Goal: Information Seeking & Learning: Find specific fact

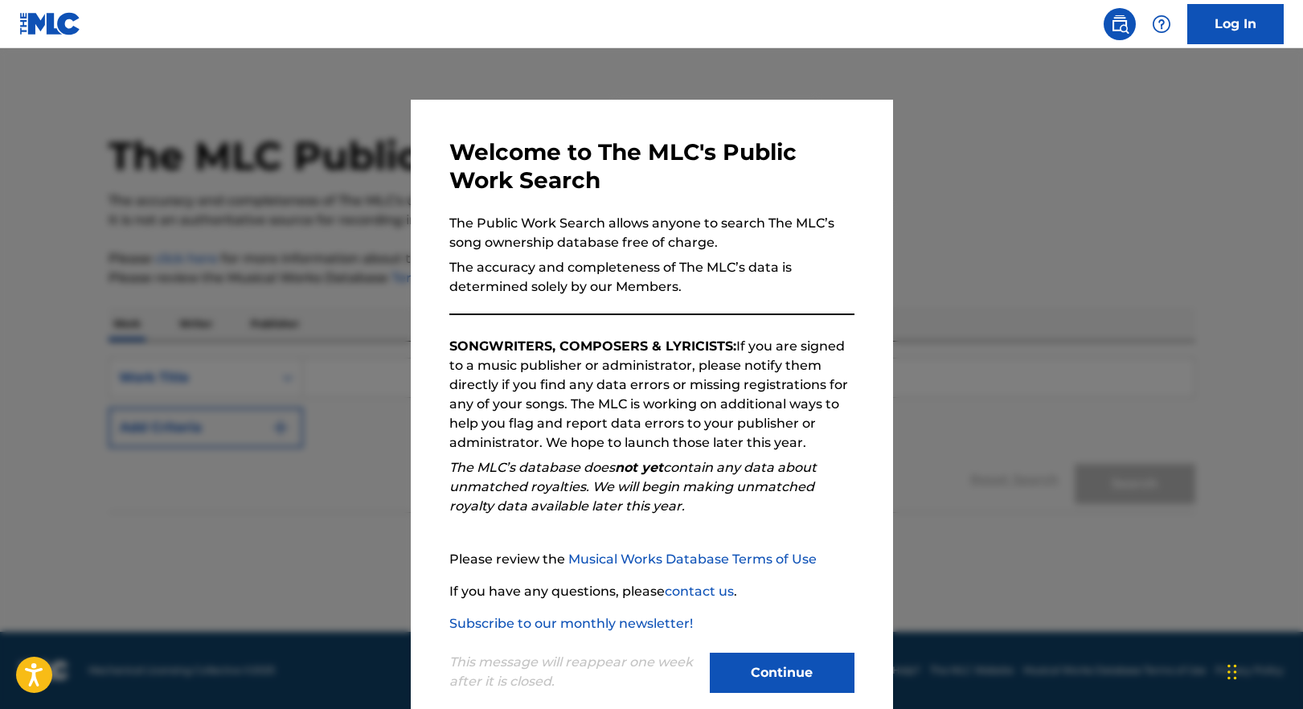
click at [795, 659] on button "Continue" at bounding box center [782, 673] width 145 height 40
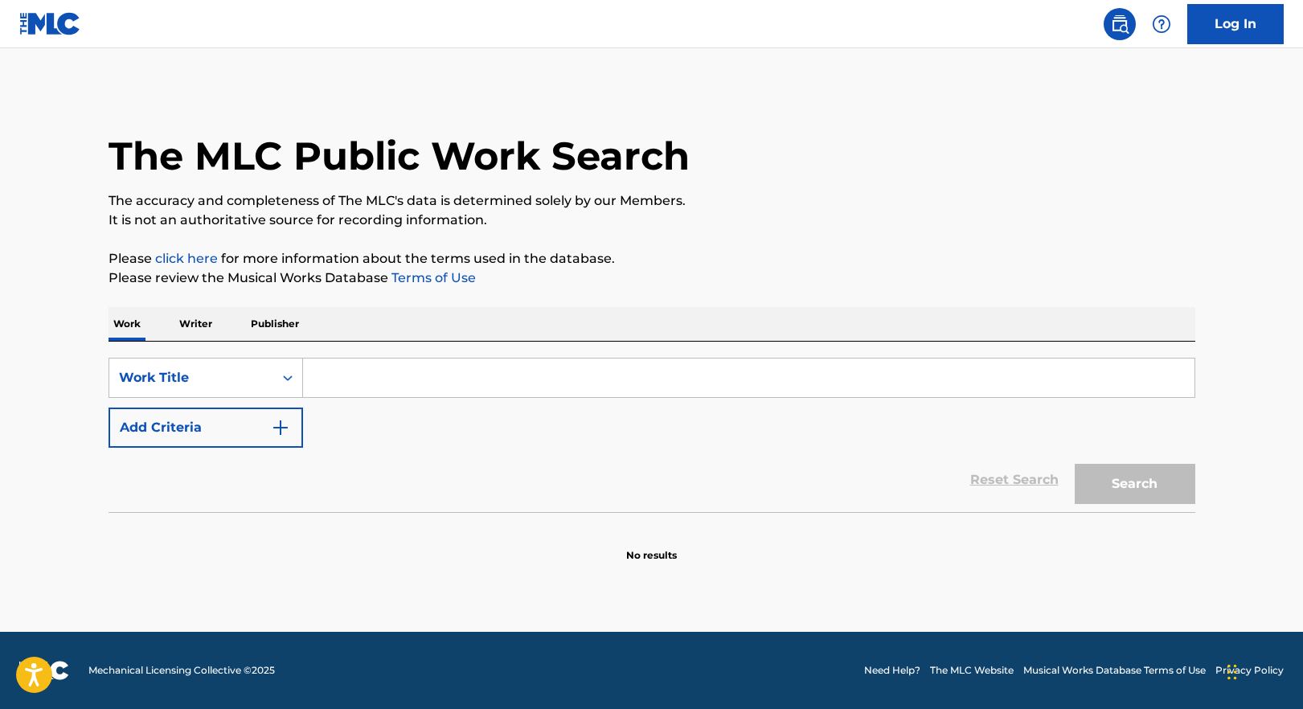
click at [327, 378] on input "Search Form" at bounding box center [749, 378] width 892 height 39
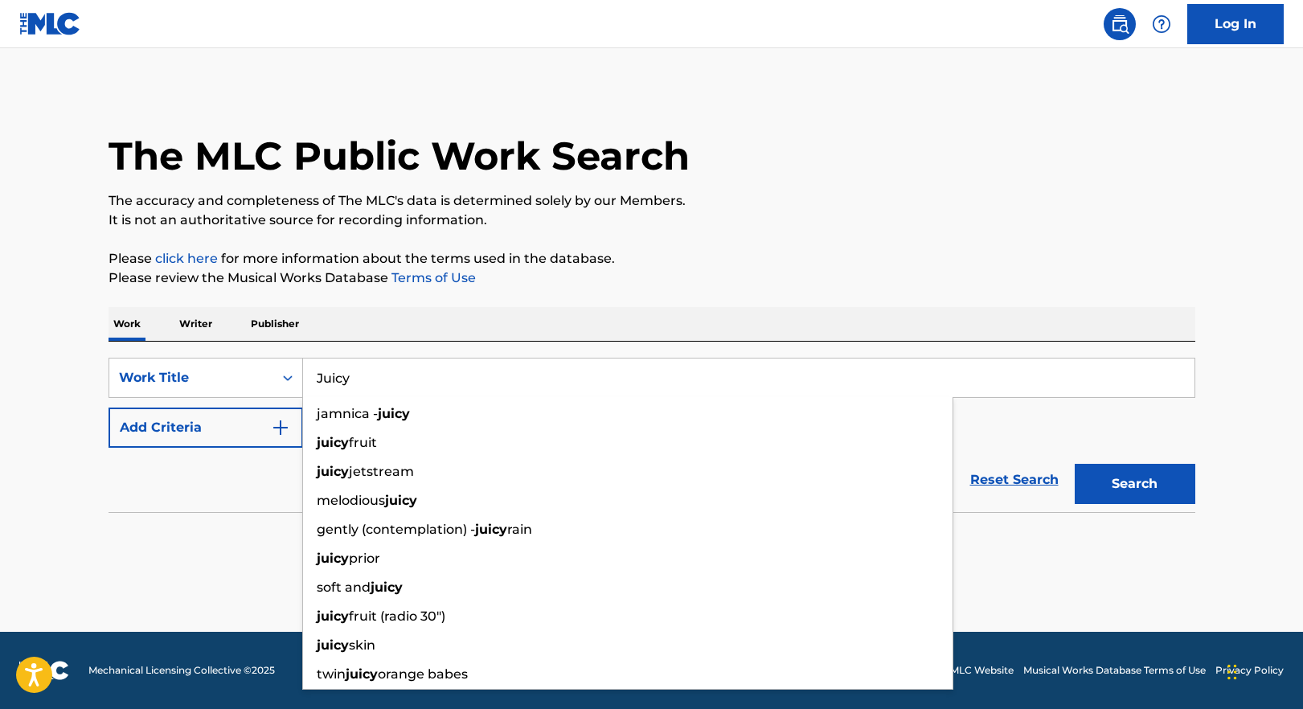
click at [347, 384] on input "Juicy" at bounding box center [749, 378] width 892 height 39
type input "Juicy"
click at [209, 485] on div "Reset Search Search" at bounding box center [652, 480] width 1087 height 64
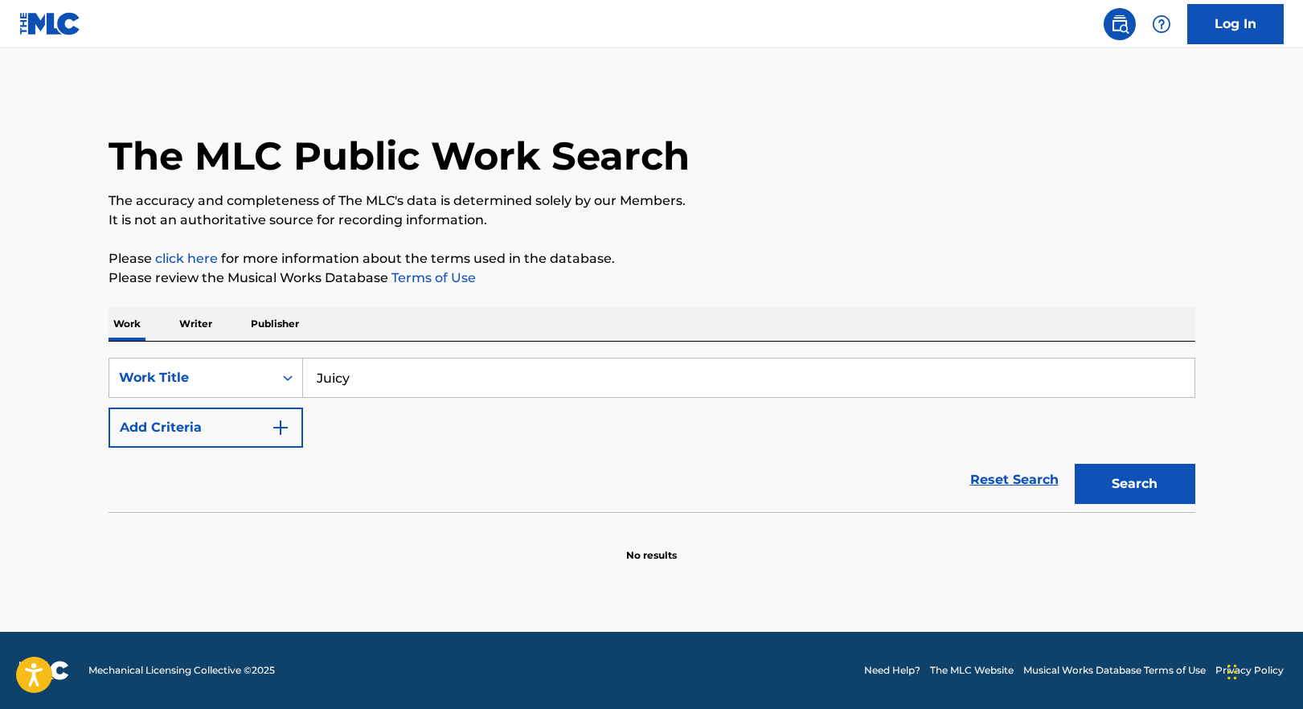
click at [269, 430] on button "Add Criteria" at bounding box center [206, 428] width 195 height 40
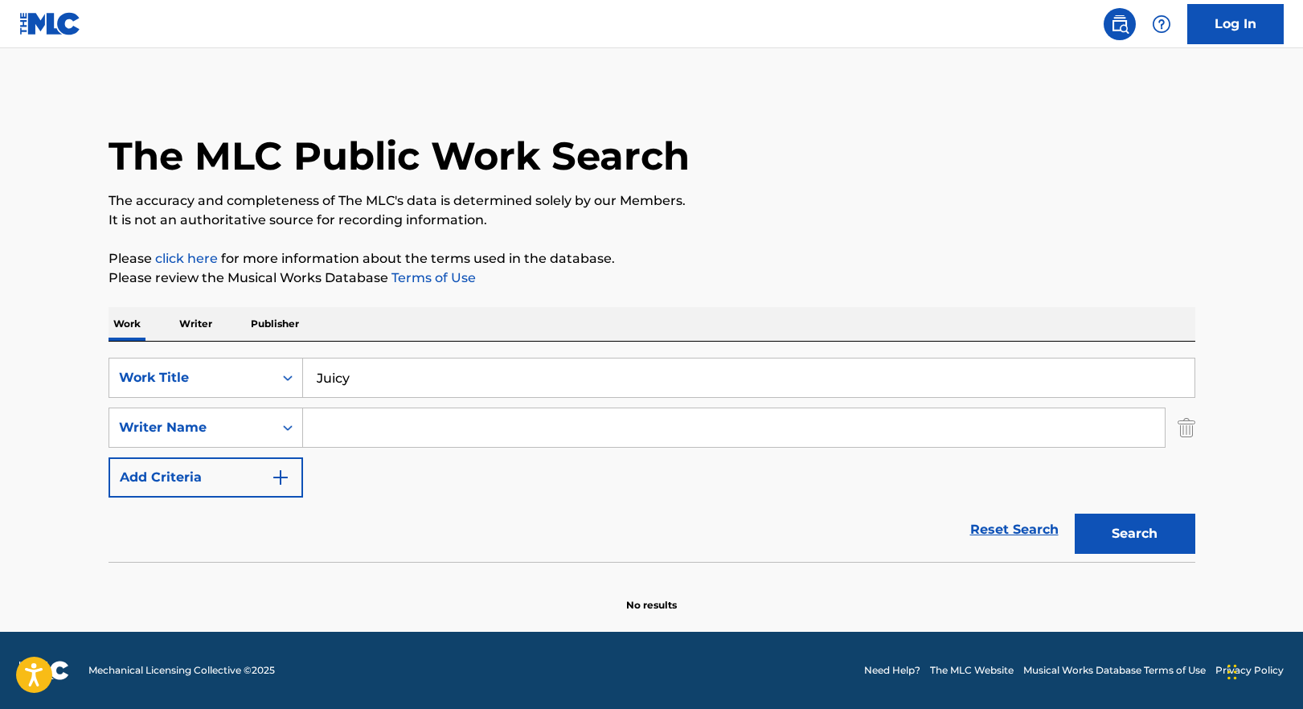
click at [347, 429] on input "Search Form" at bounding box center [734, 427] width 862 height 39
type input "J"
type input "N"
type input "a"
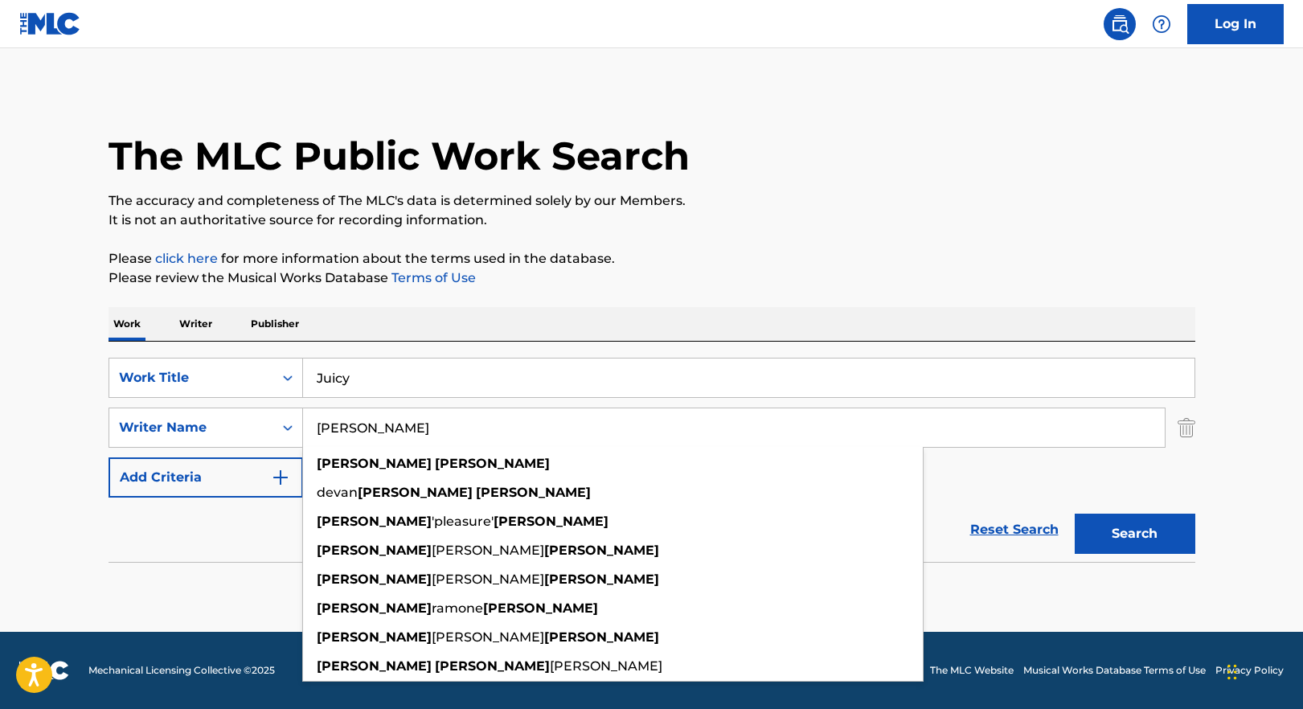
type input "[PERSON_NAME]"
click at [1075, 514] on button "Search" at bounding box center [1135, 534] width 121 height 40
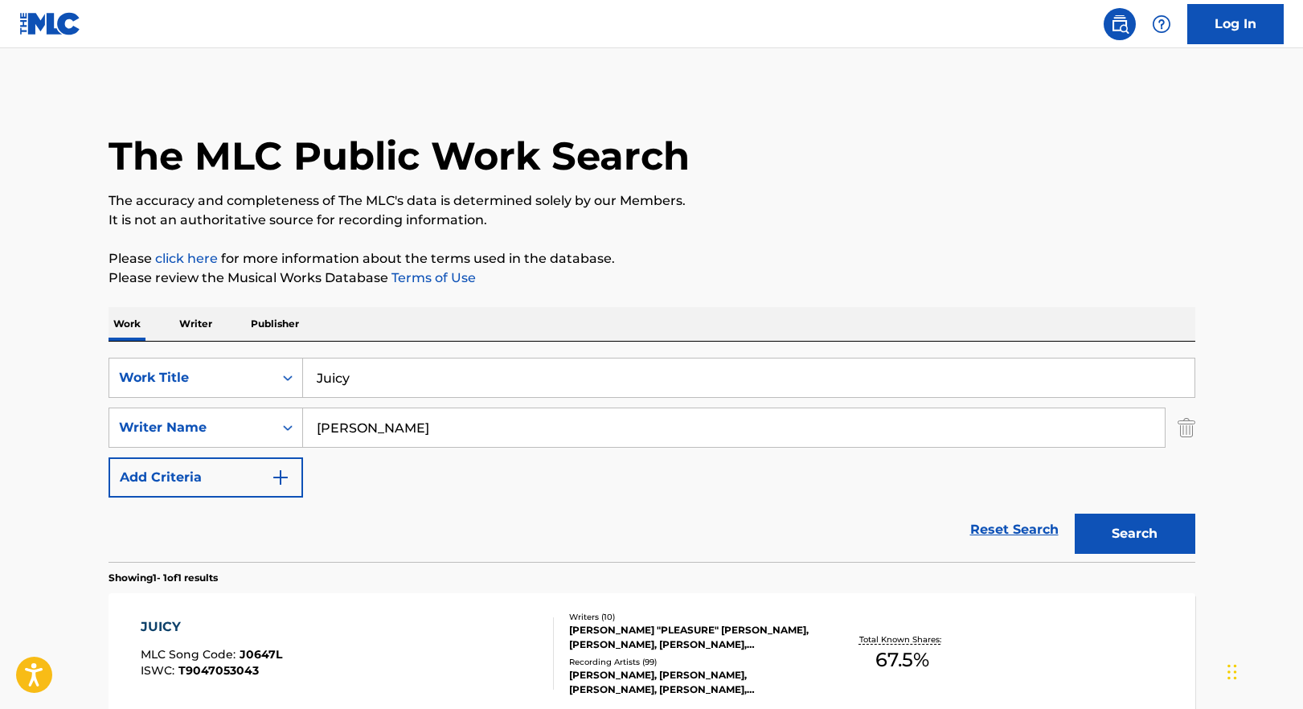
click at [367, 432] on input "[PERSON_NAME]" at bounding box center [734, 427] width 862 height 39
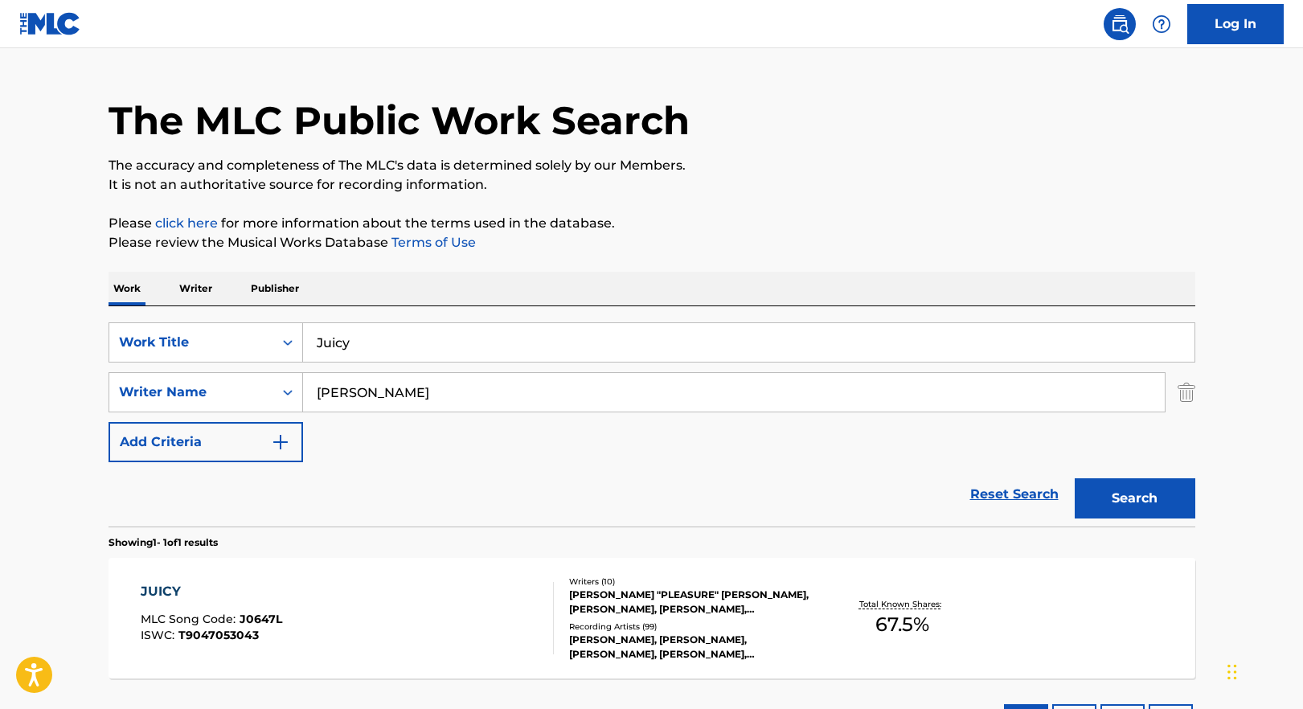
scroll to position [54, 0]
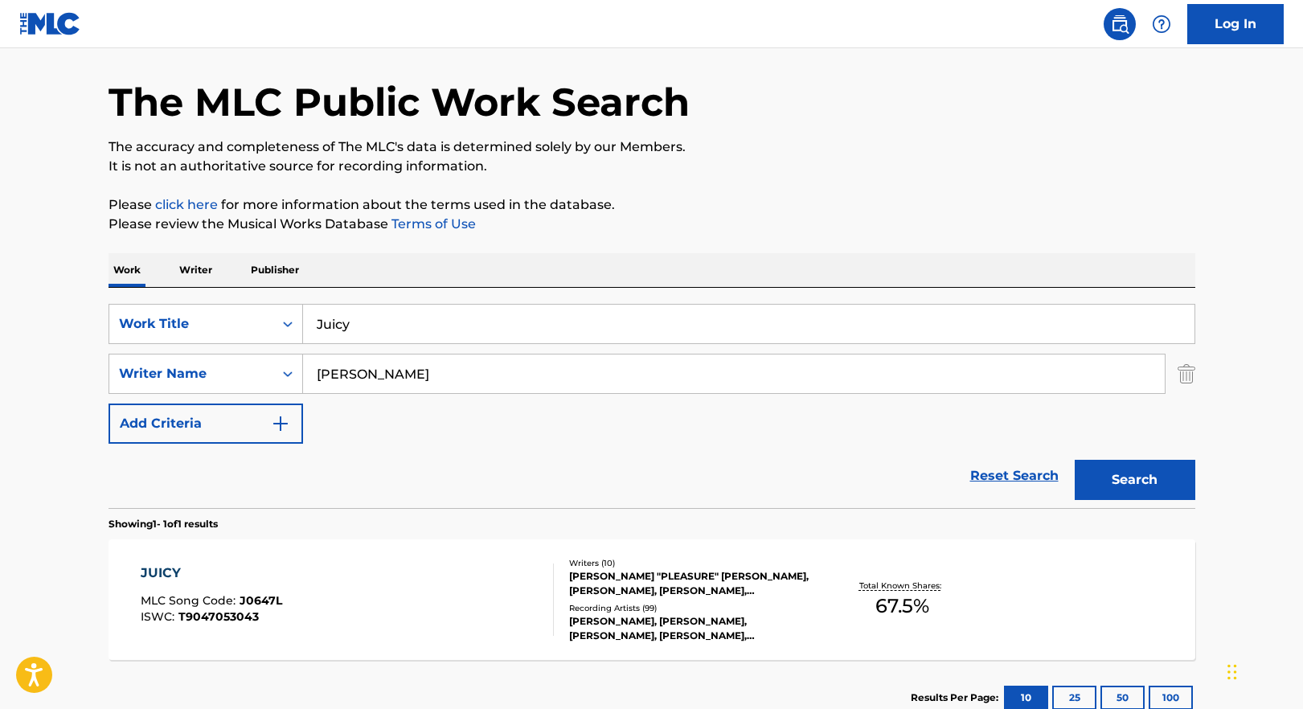
click at [180, 566] on div "JUICY" at bounding box center [212, 573] width 142 height 19
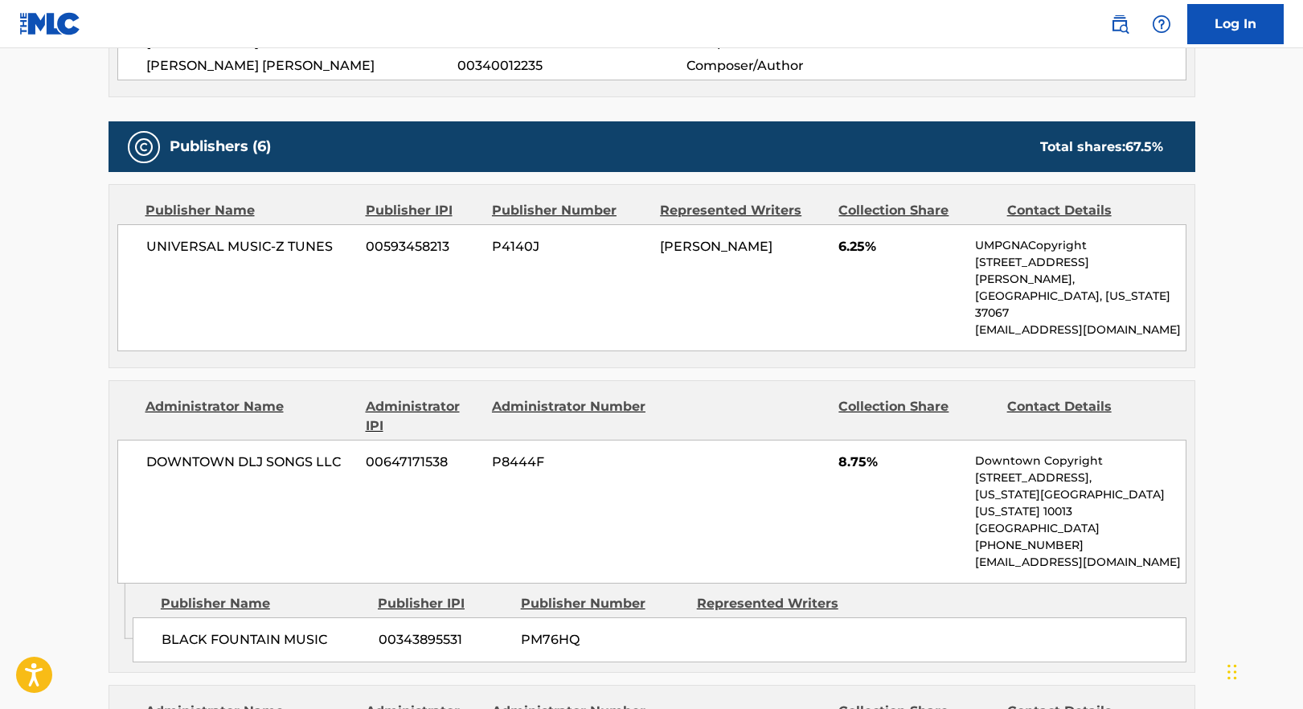
scroll to position [935, 0]
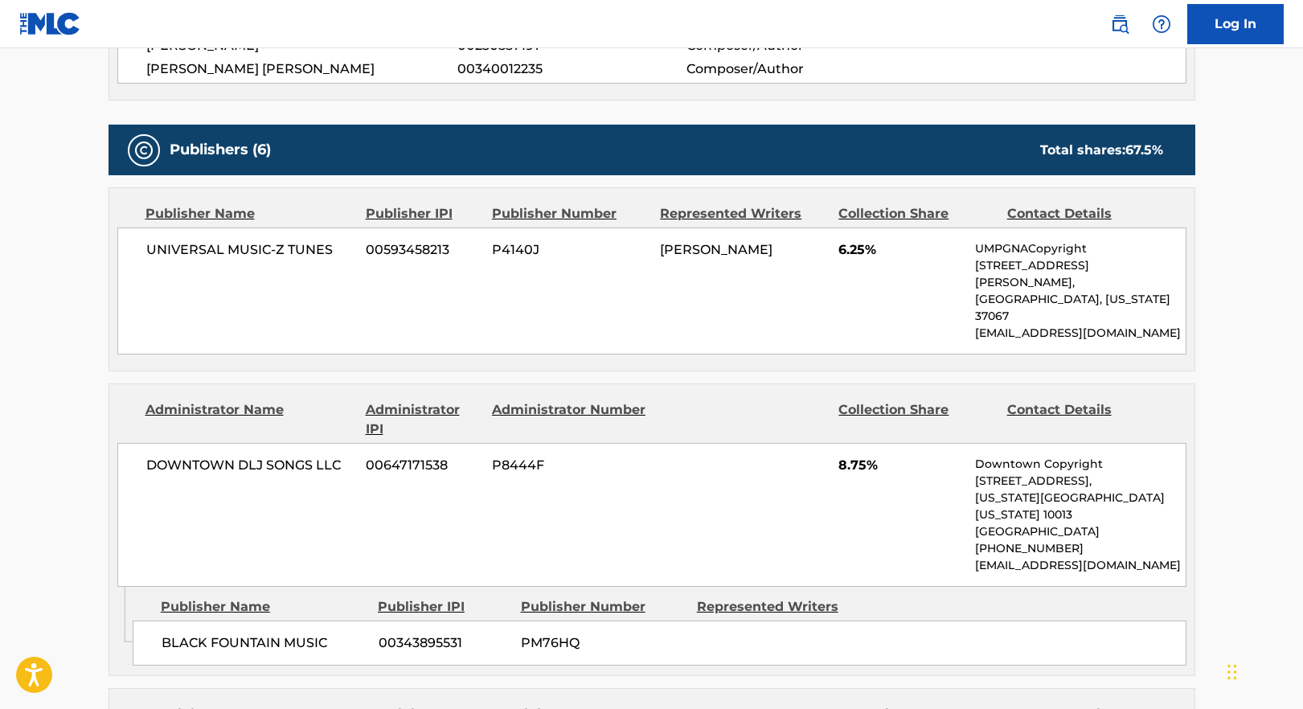
drag, startPoint x: 489, startPoint y: 246, endPoint x: 445, endPoint y: 246, distance: 44.2
click at [488, 246] on div "UNIVERSAL MUSIC-Z TUNES 00593458213 P4140J [PERSON_NAME] 6.25% UMPGNACopyright …" at bounding box center [651, 291] width 1069 height 127
drag, startPoint x: 442, startPoint y: 229, endPoint x: 503, endPoint y: 227, distance: 60.4
click at [504, 228] on div "UNIVERSAL MUSIC-Z TUNES 00593458213 P4140J [PERSON_NAME] 6.25% UMPGNACopyright …" at bounding box center [651, 291] width 1069 height 127
click at [461, 239] on div "UNIVERSAL MUSIC-Z TUNES 00593458213 P4140J [PERSON_NAME] 6.25% UMPGNACopyright …" at bounding box center [651, 291] width 1069 height 127
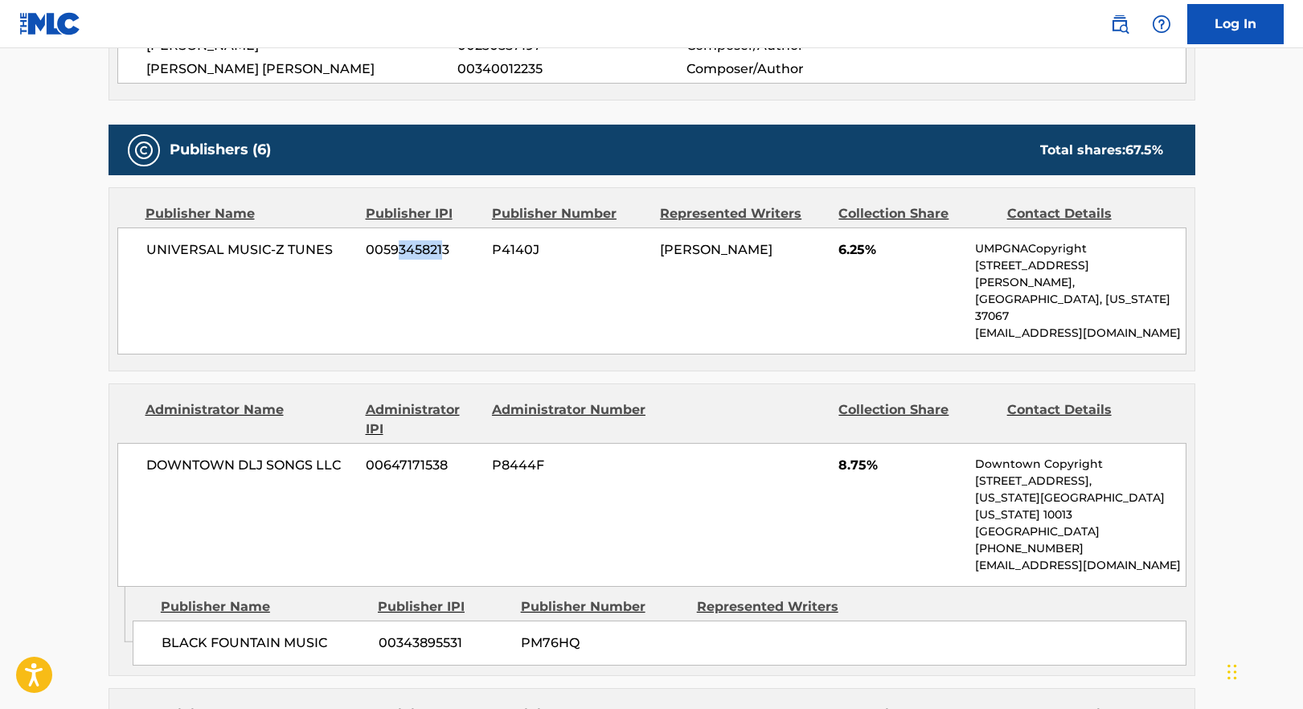
drag, startPoint x: 395, startPoint y: 237, endPoint x: 460, endPoint y: 221, distance: 67.1
click at [460, 240] on span "00593458213" at bounding box center [423, 249] width 114 height 19
click at [566, 240] on span "P4140J" at bounding box center [570, 249] width 156 height 19
click at [692, 228] on div "UNIVERSAL MUSIC-Z TUNES 00593458213 P4140J [PERSON_NAME] 6.25% UMPGNACopyright …" at bounding box center [651, 291] width 1069 height 127
click at [642, 228] on div "UNIVERSAL MUSIC-Z TUNES 00593458213 P4140J [PERSON_NAME] 6.25% UMPGNACopyright …" at bounding box center [651, 291] width 1069 height 127
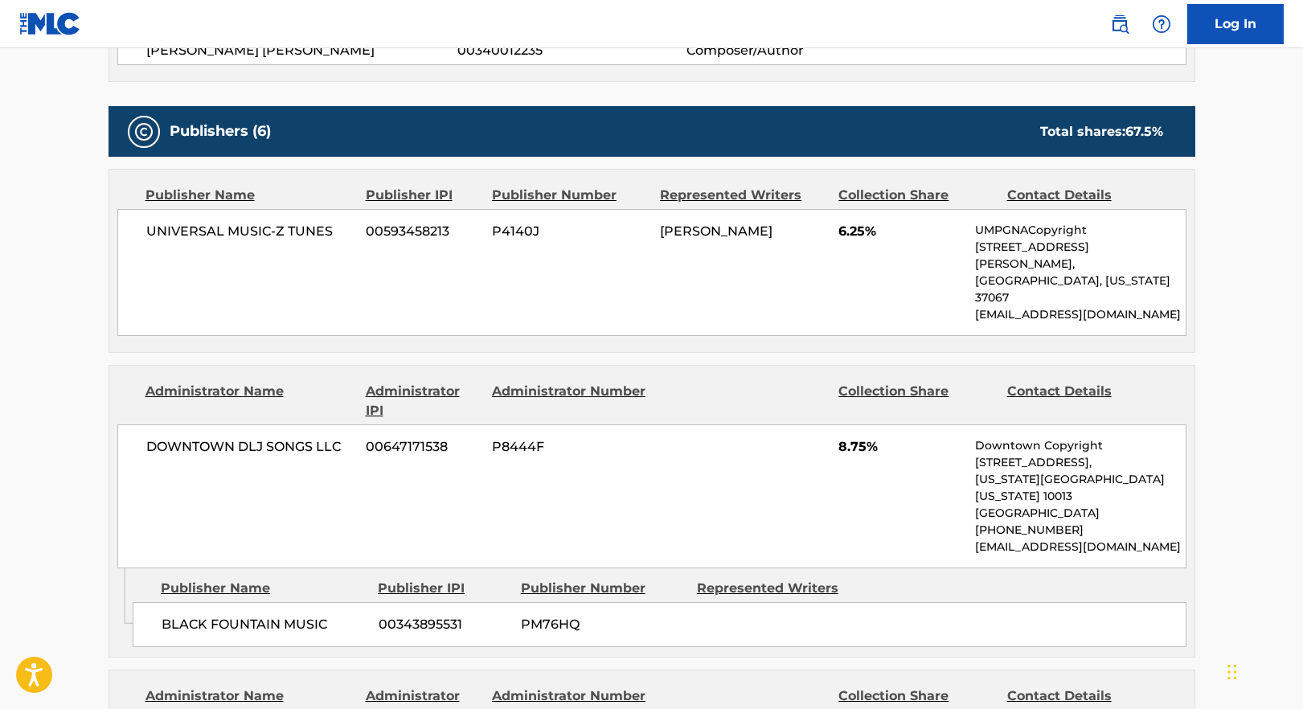
scroll to position [956, 0]
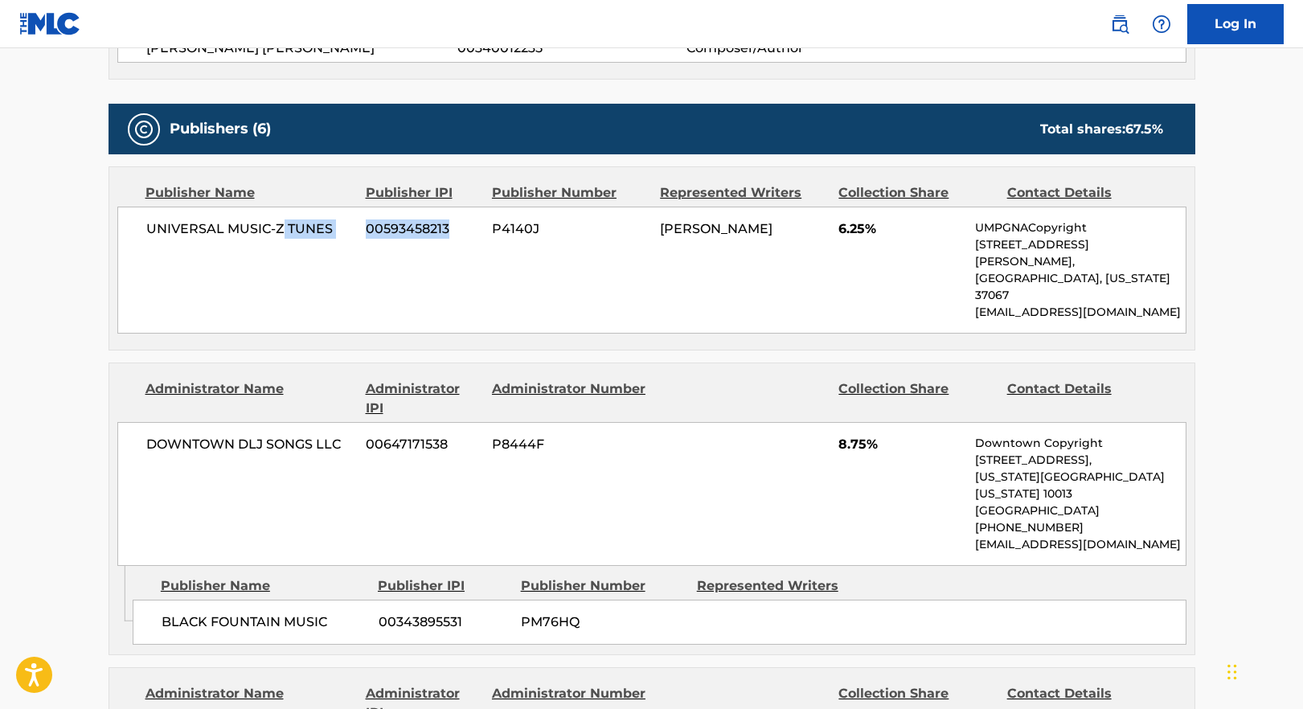
drag, startPoint x: 283, startPoint y: 217, endPoint x: 532, endPoint y: 215, distance: 249.3
click at [532, 215] on div "UNIVERSAL MUSIC-Z TUNES 00593458213 P4140J [PERSON_NAME] 6.25% UMPGNACopyright …" at bounding box center [651, 270] width 1069 height 127
click at [532, 220] on span "P4140J" at bounding box center [570, 229] width 156 height 19
drag, startPoint x: 691, startPoint y: 213, endPoint x: 767, endPoint y: 213, distance: 76.4
click at [754, 221] on span "[PERSON_NAME]" at bounding box center [716, 228] width 113 height 15
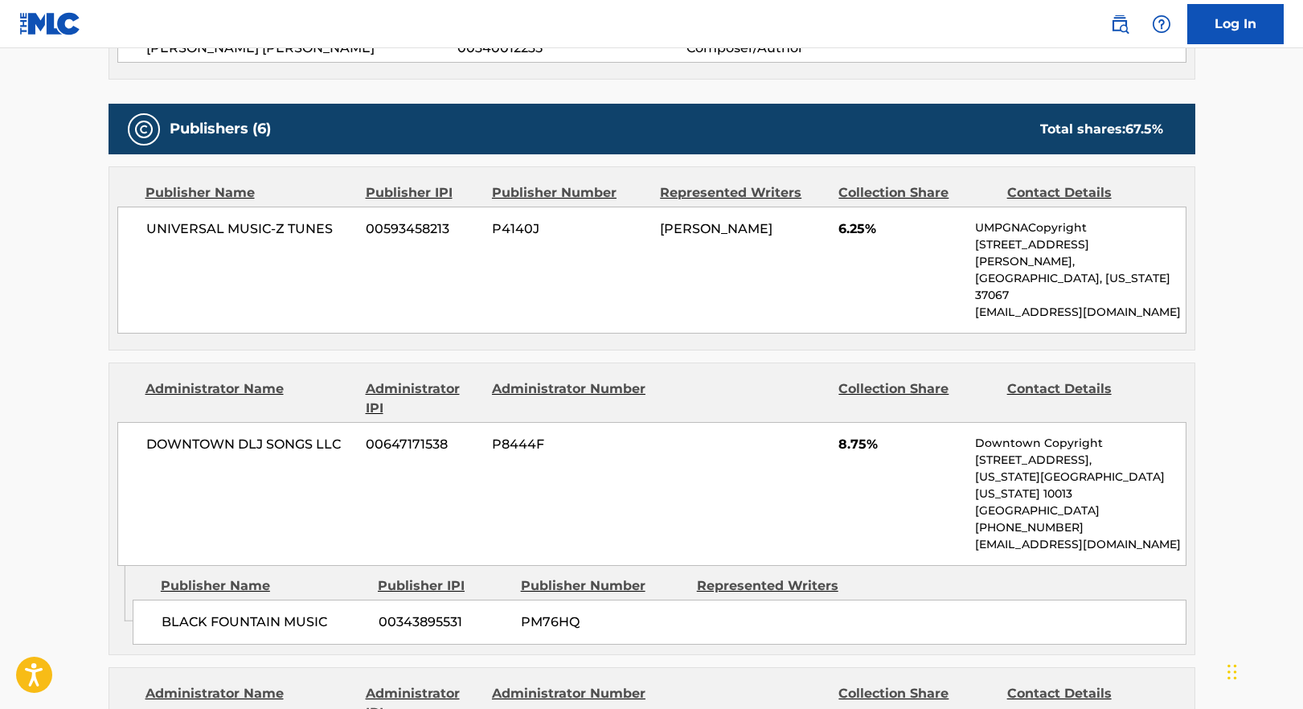
click at [769, 221] on span "[PERSON_NAME]" at bounding box center [716, 228] width 113 height 15
drag, startPoint x: 771, startPoint y: 213, endPoint x: 575, endPoint y: 291, distance: 211.1
click at [770, 221] on span "[PERSON_NAME]" at bounding box center [716, 228] width 113 height 15
drag, startPoint x: 164, startPoint y: 396, endPoint x: 334, endPoint y: 384, distance: 170.1
click at [337, 435] on span "DOWNTOWN DLJ SONGS LLC" at bounding box center [250, 444] width 208 height 19
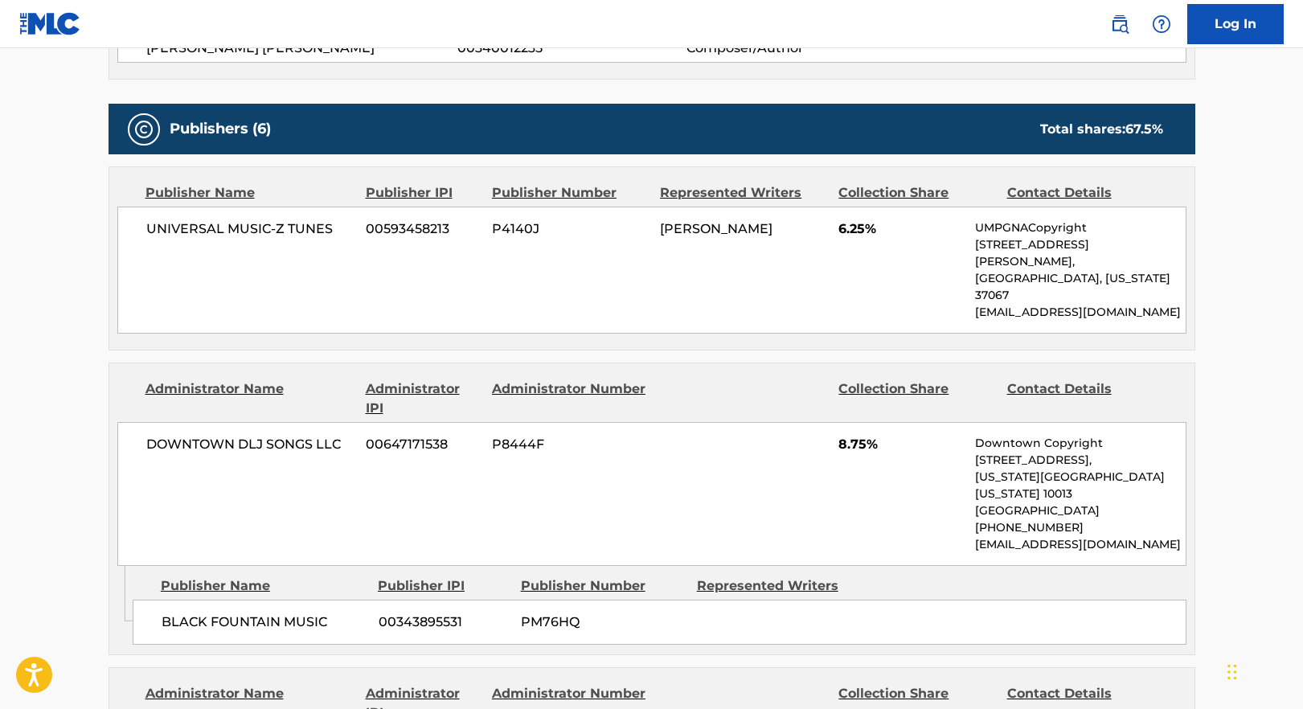
click at [330, 435] on span "DOWNTOWN DLJ SONGS LLC" at bounding box center [250, 444] width 208 height 19
drag, startPoint x: 380, startPoint y: 391, endPoint x: 158, endPoint y: 394, distance: 221.9
click at [158, 422] on div "DOWNTOWN DLJ SONGS LLC 00647171538 P8444F 8.75% Downtown Copyright [STREET_ADDR…" at bounding box center [651, 494] width 1069 height 144
drag, startPoint x: 166, startPoint y: 396, endPoint x: 210, endPoint y: 411, distance: 46.5
click at [166, 435] on span "DOWNTOWN DLJ SONGS LLC" at bounding box center [250, 444] width 208 height 19
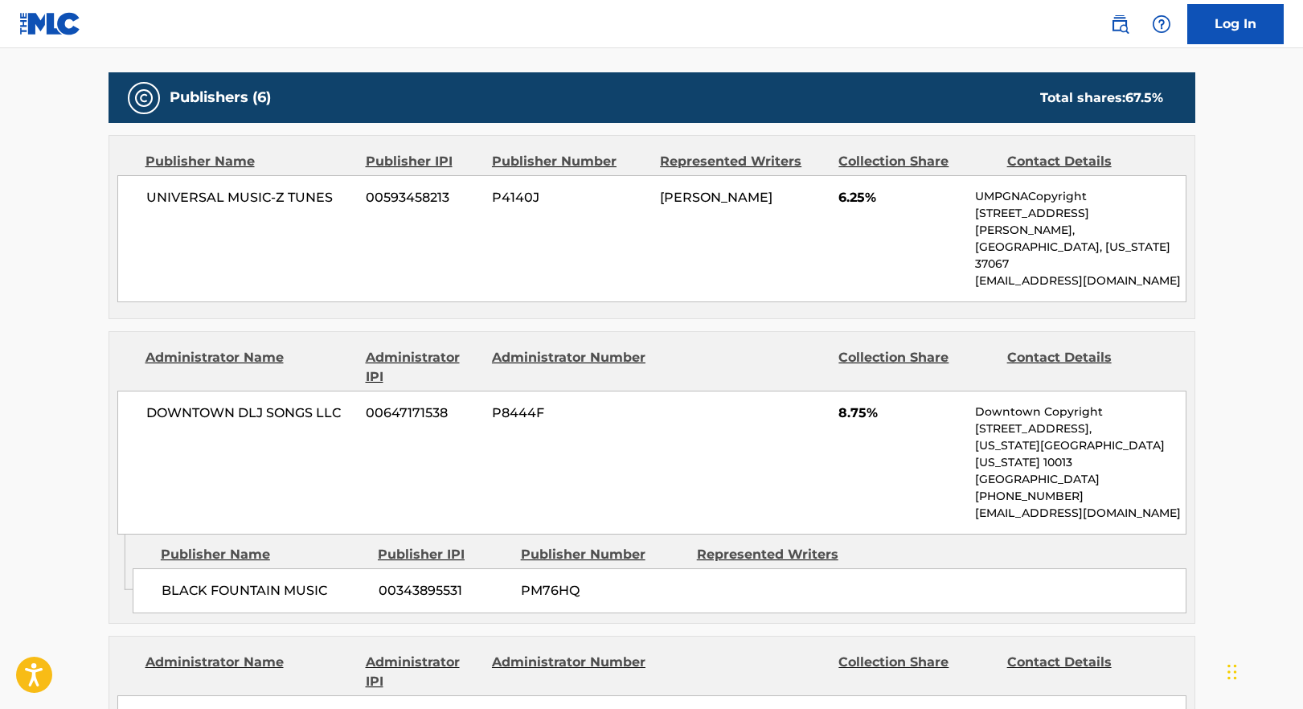
scroll to position [995, 0]
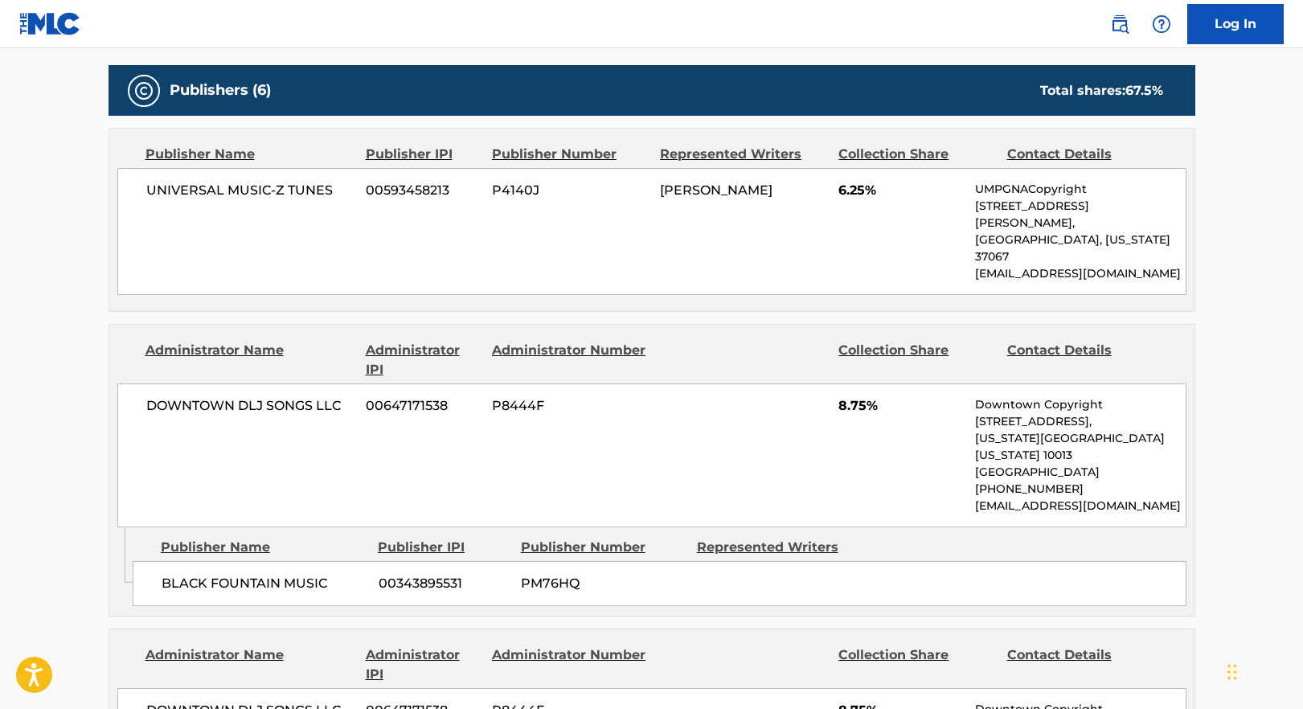
click at [232, 192] on div "UNIVERSAL MUSIC-Z TUNES 00593458213 P4140J [PERSON_NAME] 6.25% UMPGNACopyright …" at bounding box center [651, 231] width 1069 height 127
drag, startPoint x: 157, startPoint y: 509, endPoint x: 339, endPoint y: 516, distance: 182.7
click at [371, 561] on div "BLACK FOUNTAIN MUSIC 00343895531 PM76HQ" at bounding box center [660, 583] width 1054 height 45
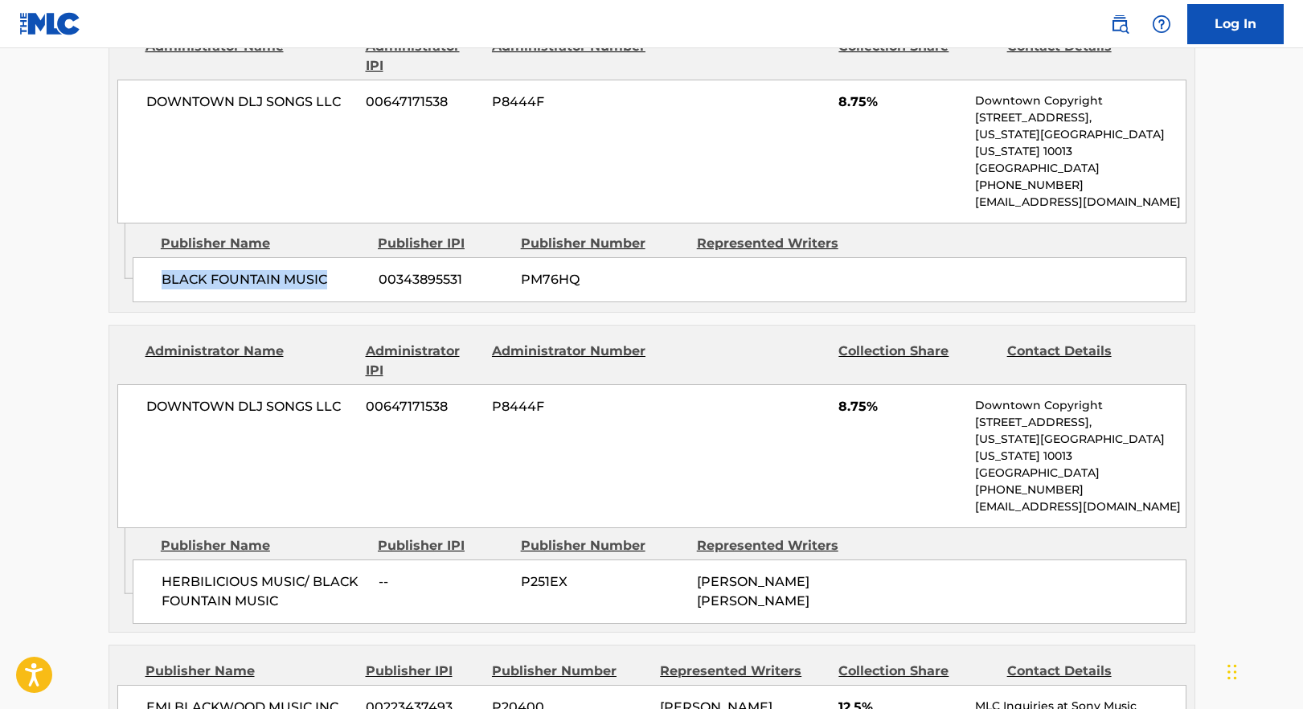
scroll to position [1299, 0]
click at [162, 572] on span "HERBILICIOUS MUSIC/ BLACK FOUNTAIN MUSIC" at bounding box center [264, 591] width 205 height 39
drag, startPoint x: 825, startPoint y: 195, endPoint x: 872, endPoint y: 196, distance: 47.5
click at [872, 256] on div "BLACK FOUNTAIN MUSIC 00343895531 PM76HQ" at bounding box center [660, 278] width 1054 height 45
click at [856, 256] on div "BLACK FOUNTAIN MUSIC 00343895531 PM76HQ" at bounding box center [660, 278] width 1054 height 45
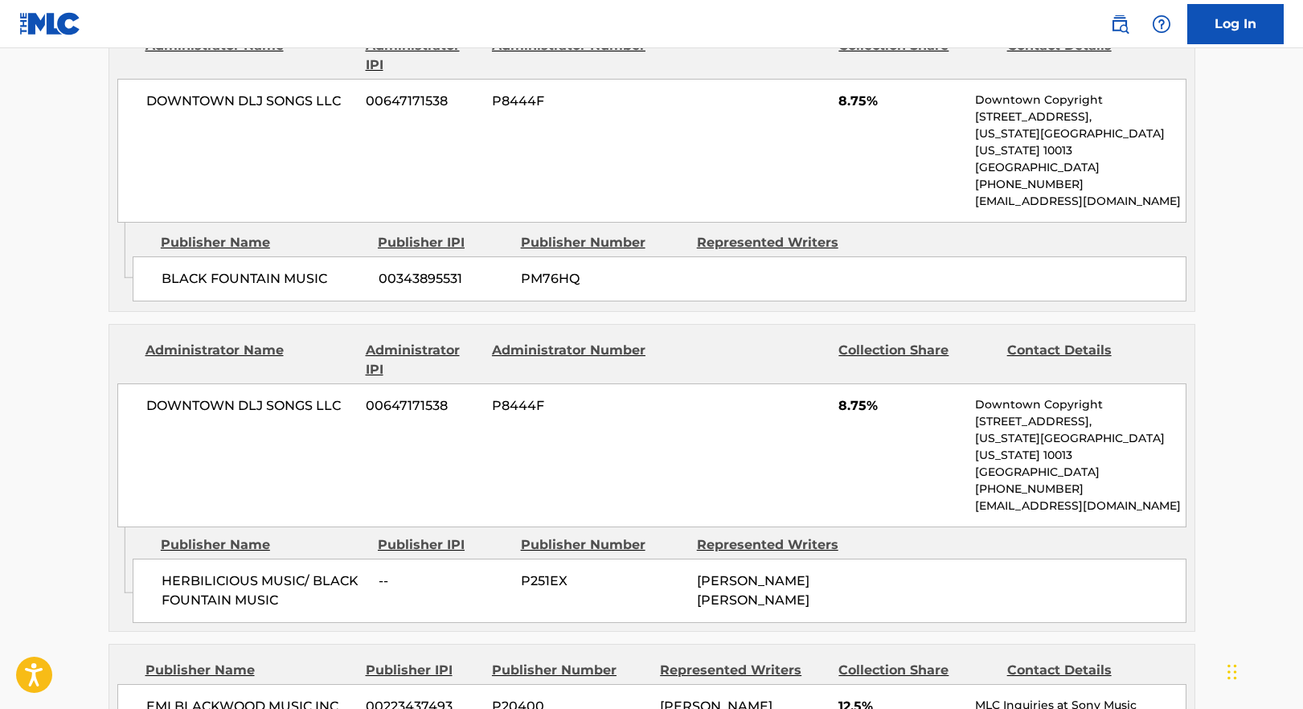
click at [644, 269] on span "PM76HQ" at bounding box center [603, 278] width 164 height 19
click at [642, 269] on span "PM76HQ" at bounding box center [603, 278] width 164 height 19
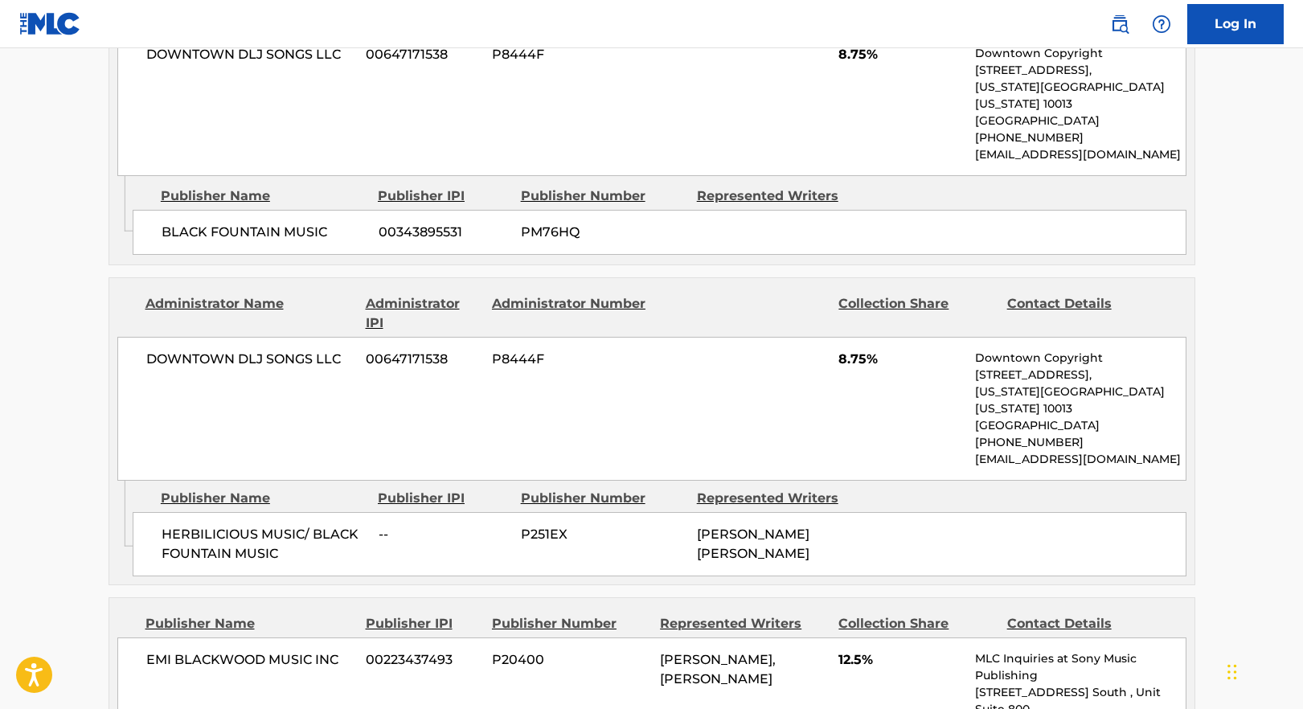
scroll to position [1355, 0]
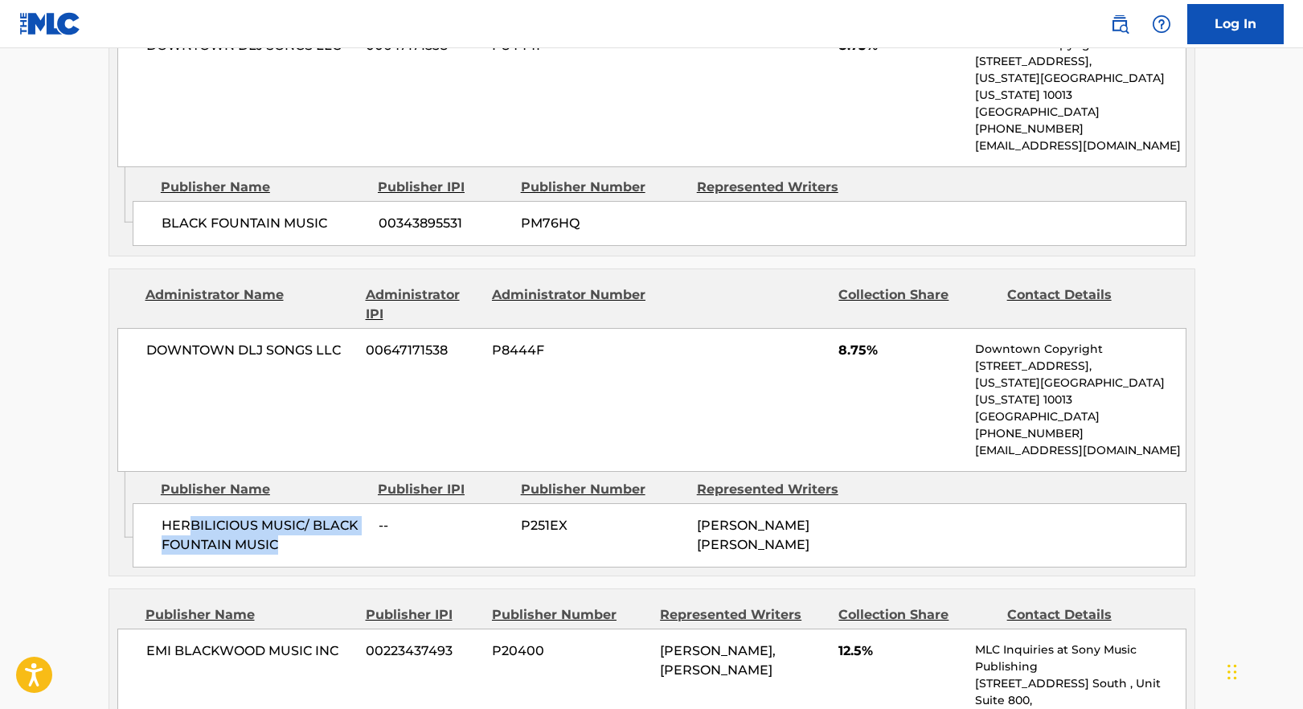
drag, startPoint x: 191, startPoint y: 433, endPoint x: 293, endPoint y: 451, distance: 102.8
click at [333, 516] on span "HERBILICIOUS MUSIC/ BLACK FOUNTAIN MUSIC" at bounding box center [264, 535] width 205 height 39
drag, startPoint x: 238, startPoint y: 446, endPoint x: 201, endPoint y: 443, distance: 37.1
click at [226, 516] on span "HERBILICIOUS MUSIC/ BLACK FOUNTAIN MUSIC" at bounding box center [264, 535] width 205 height 39
drag, startPoint x: 201, startPoint y: 443, endPoint x: 255, endPoint y: 439, distance: 54.0
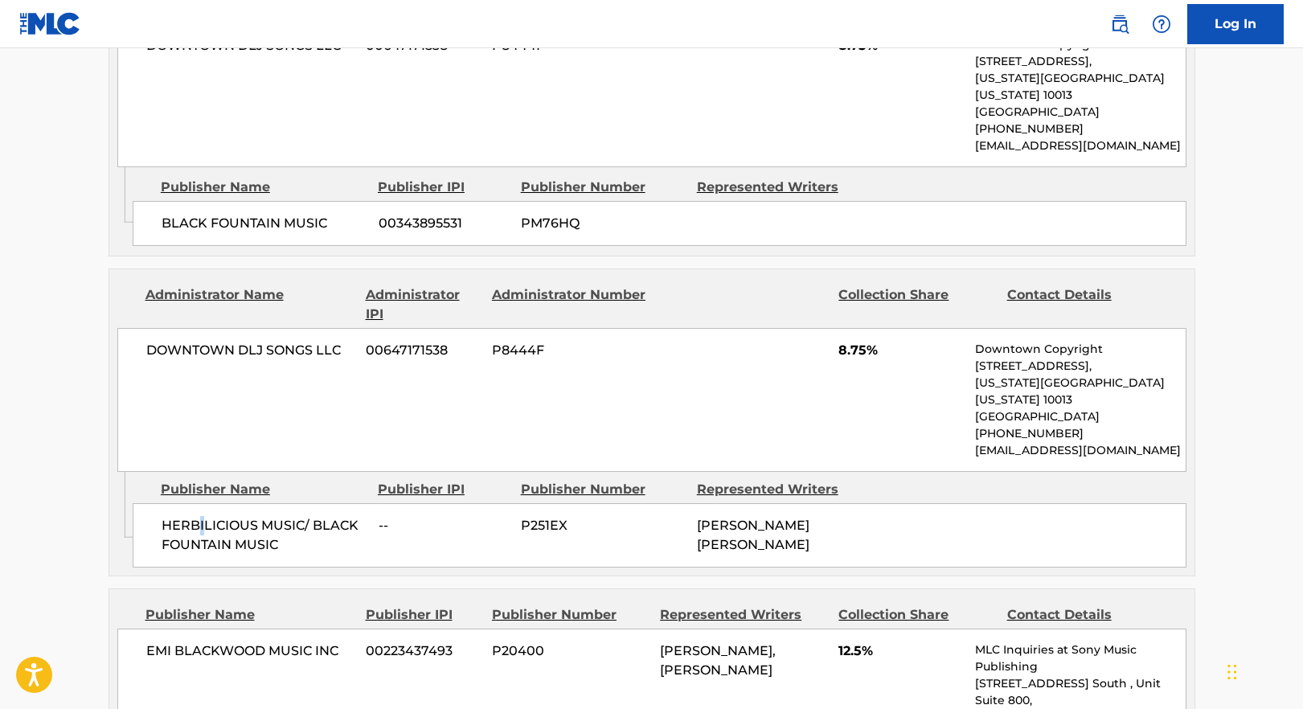
click at [229, 516] on span "HERBILICIOUS MUSIC/ BLACK FOUNTAIN MUSIC" at bounding box center [264, 535] width 205 height 39
click at [259, 516] on span "HERBILICIOUS MUSIC/ BLACK FOUNTAIN MUSIC" at bounding box center [264, 535] width 205 height 39
click at [712, 518] on span "[PERSON_NAME] [PERSON_NAME]" at bounding box center [753, 535] width 113 height 35
drag, startPoint x: 721, startPoint y: 437, endPoint x: 810, endPoint y: 458, distance: 90.7
click at [810, 503] on div "HERBILICIOUS MUSIC/ BLACK FOUNTAIN MUSIC -- P251EX [PERSON_NAME] [PERSON_NAME]" at bounding box center [660, 535] width 1054 height 64
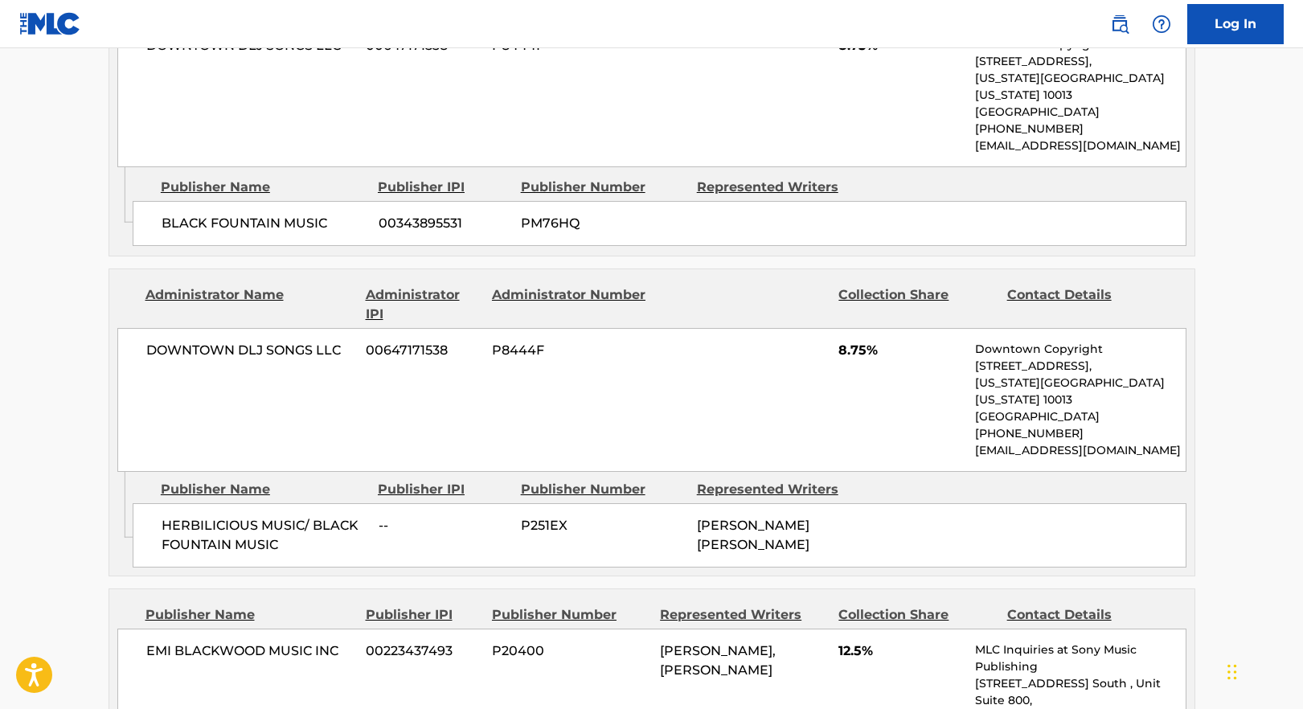
drag, startPoint x: 810, startPoint y: 458, endPoint x: 744, endPoint y: 453, distance: 66.1
click at [804, 516] on div "[PERSON_NAME] [PERSON_NAME]" at bounding box center [779, 535] width 164 height 39
click at [798, 518] on span "[PERSON_NAME] [PERSON_NAME]" at bounding box center [753, 535] width 113 height 35
drag, startPoint x: 772, startPoint y: 441, endPoint x: 738, endPoint y: 438, distance: 33.9
click at [733, 518] on span "[PERSON_NAME] [PERSON_NAME]" at bounding box center [753, 535] width 113 height 35
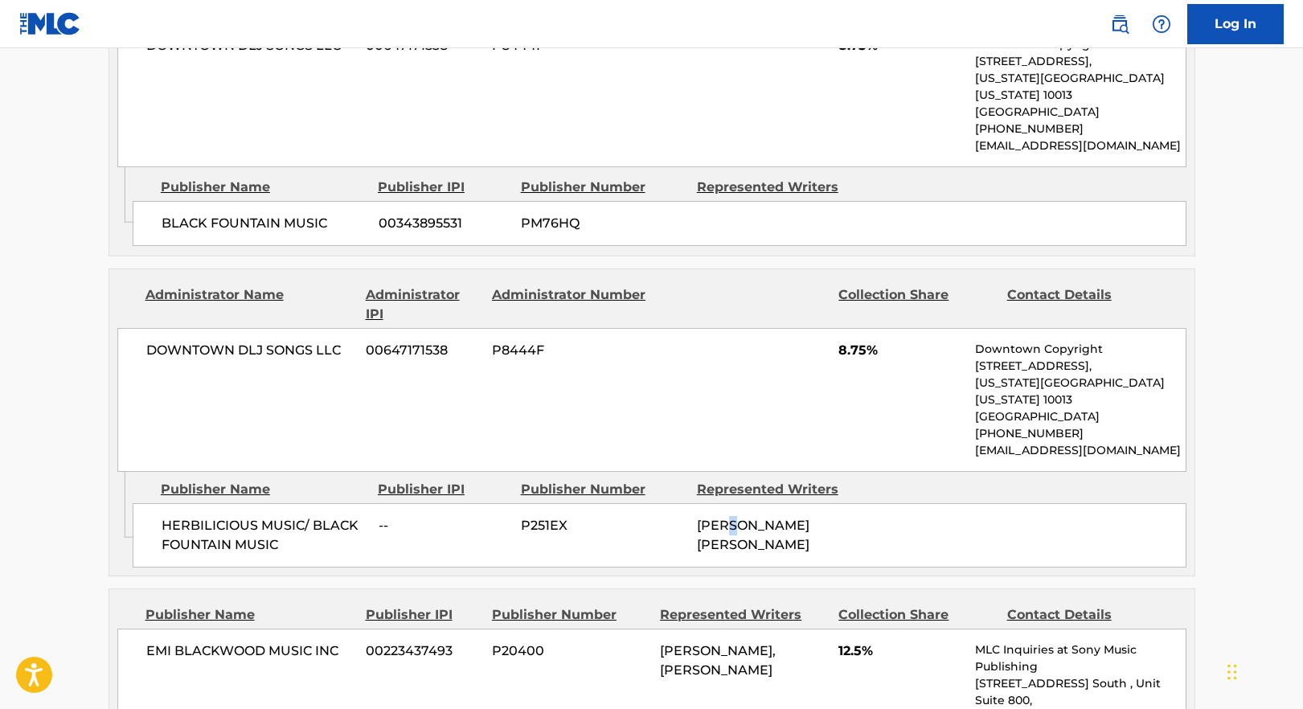
click at [728, 518] on span "[PERSON_NAME] [PERSON_NAME]" at bounding box center [753, 535] width 113 height 35
click at [712, 516] on div "[PERSON_NAME] [PERSON_NAME]" at bounding box center [779, 535] width 164 height 39
click at [738, 518] on span "[PERSON_NAME] [PERSON_NAME]" at bounding box center [753, 535] width 113 height 35
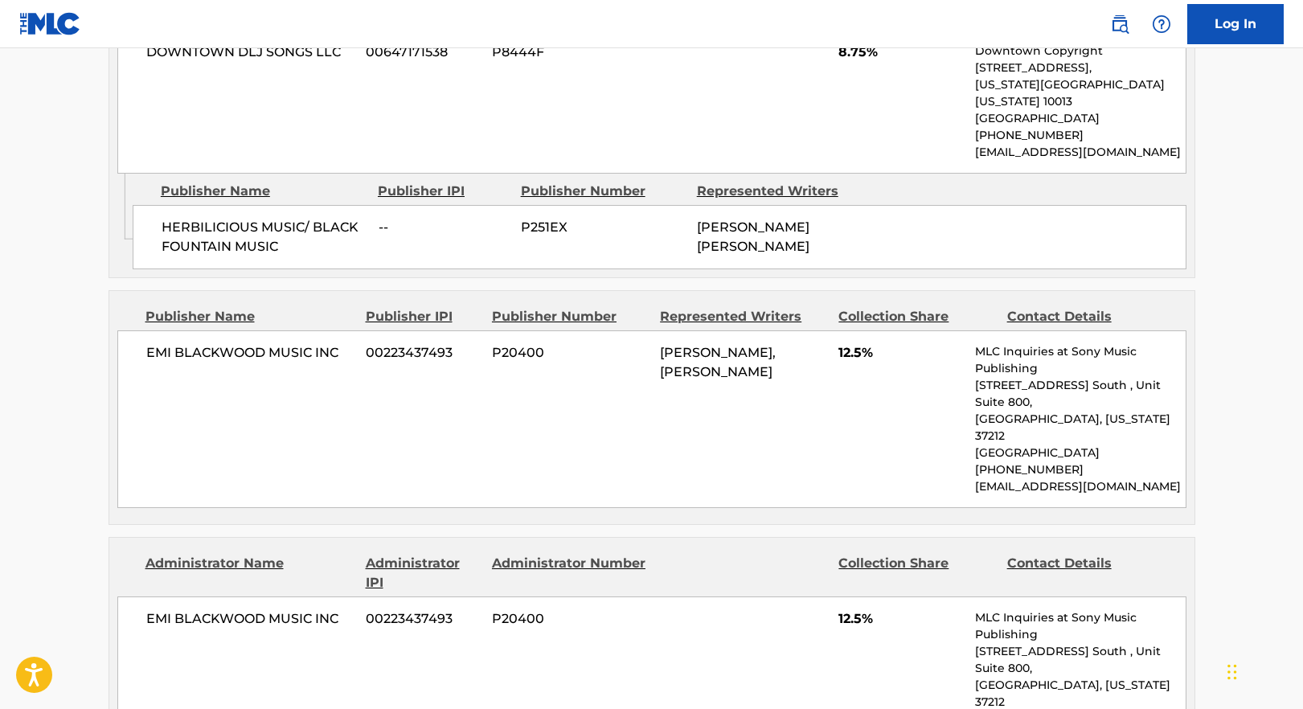
scroll to position [1642, 0]
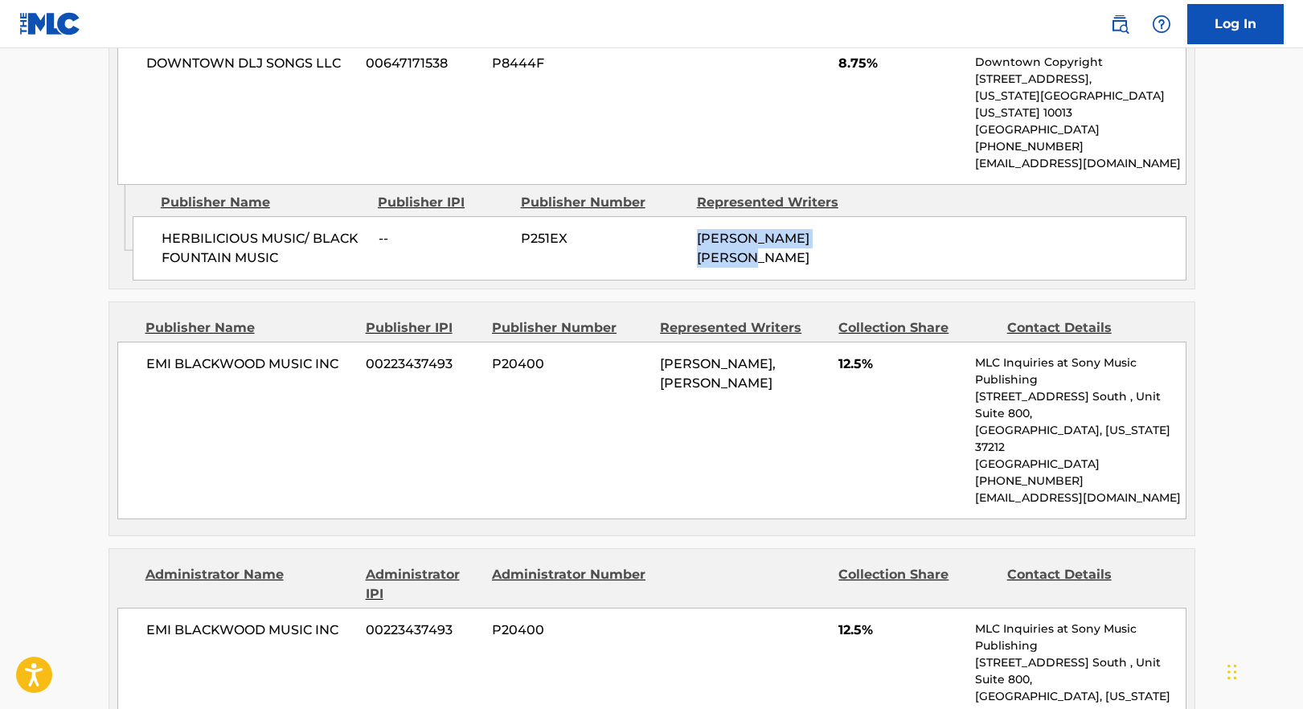
drag, startPoint x: 727, startPoint y: 143, endPoint x: 796, endPoint y: 175, distance: 76.3
click at [796, 216] on div "HERBILICIOUS MUSIC/ BLACK FOUNTAIN MUSIC -- P251EX [PERSON_NAME] [PERSON_NAME]" at bounding box center [660, 248] width 1054 height 64
click at [245, 342] on div "EMI [PERSON_NAME] MUSIC INC 00223437493 P20400 [PERSON_NAME], [PERSON_NAME] 12.…" at bounding box center [651, 431] width 1069 height 178
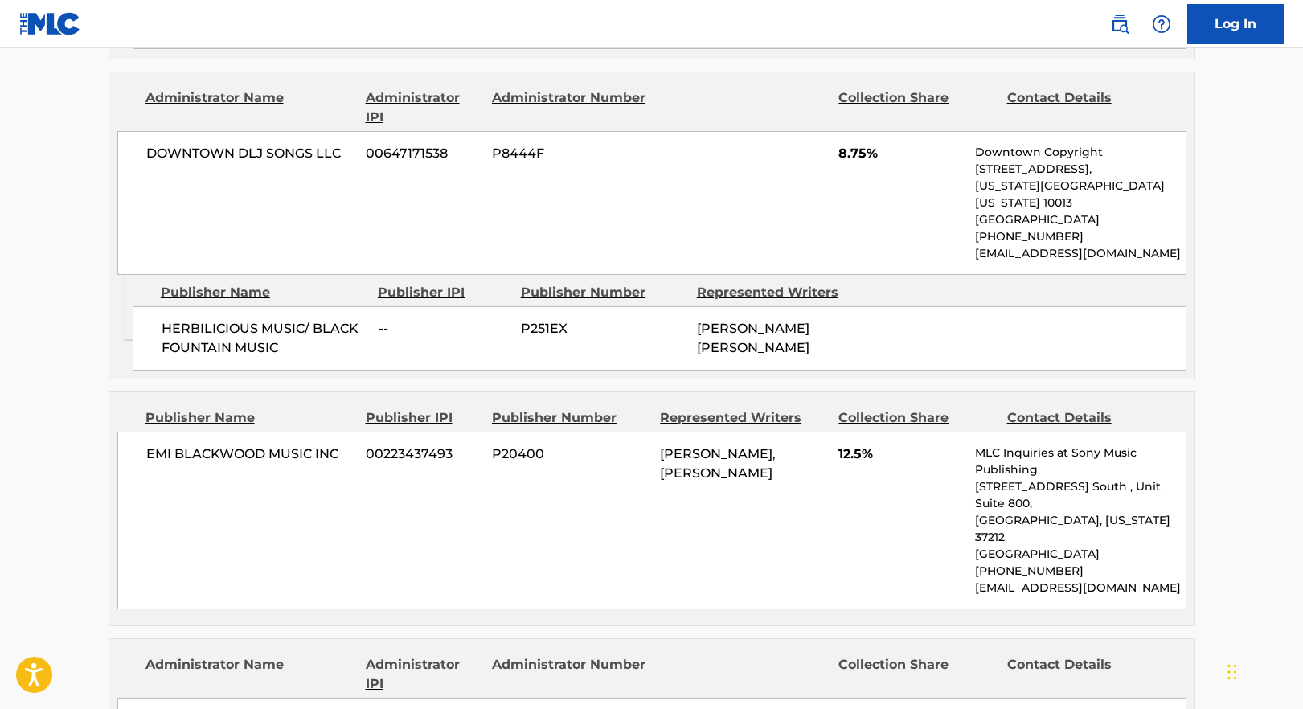
scroll to position [1556, 0]
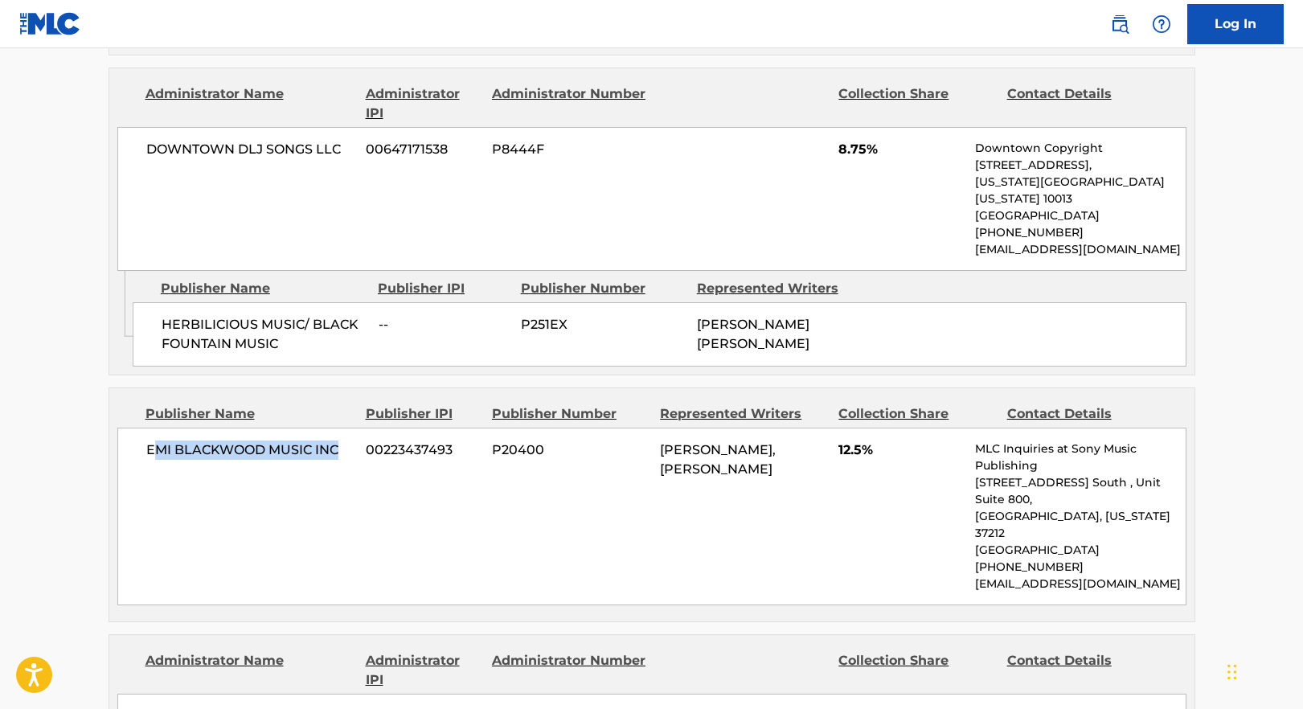
drag, startPoint x: 236, startPoint y: 379, endPoint x: 245, endPoint y: 380, distance: 8.9
click at [248, 428] on div "EMI [PERSON_NAME] MUSIC INC 00223437493 P20400 [PERSON_NAME], [PERSON_NAME] 12.…" at bounding box center [651, 517] width 1069 height 178
click at [224, 428] on div "EMI [PERSON_NAME] MUSIC INC 00223437493 P20400 [PERSON_NAME], [PERSON_NAME] 12.…" at bounding box center [651, 517] width 1069 height 178
drag, startPoint x: 289, startPoint y: 359, endPoint x: 617, endPoint y: 366, distance: 328.1
click at [289, 441] on span "EMI BLACKWOOD MUSIC INC" at bounding box center [250, 450] width 208 height 19
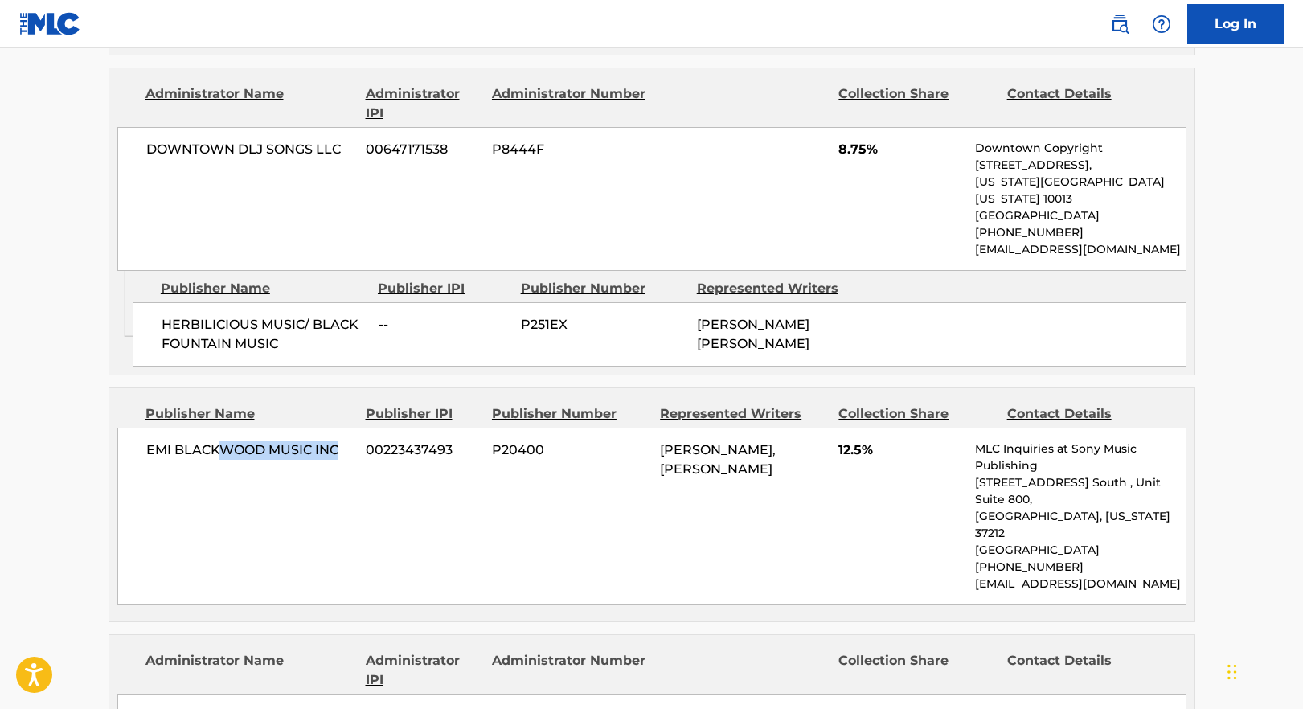
drag, startPoint x: 676, startPoint y: 358, endPoint x: 806, endPoint y: 402, distance: 136.8
click at [809, 441] on div "[PERSON_NAME], [PERSON_NAME]" at bounding box center [743, 460] width 166 height 39
drag, startPoint x: 806, startPoint y: 402, endPoint x: 864, endPoint y: 377, distance: 63.0
click at [807, 441] on div "[PERSON_NAME], [PERSON_NAME]" at bounding box center [743, 460] width 166 height 39
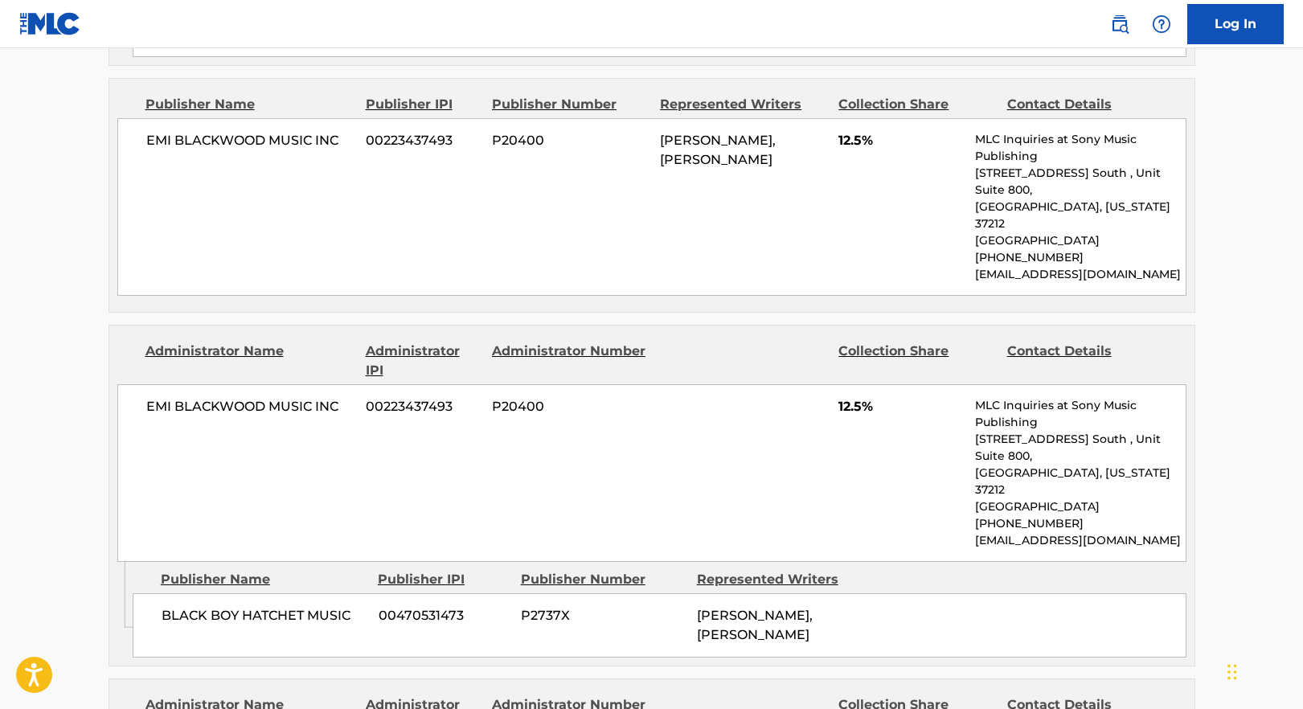
scroll to position [1881, 0]
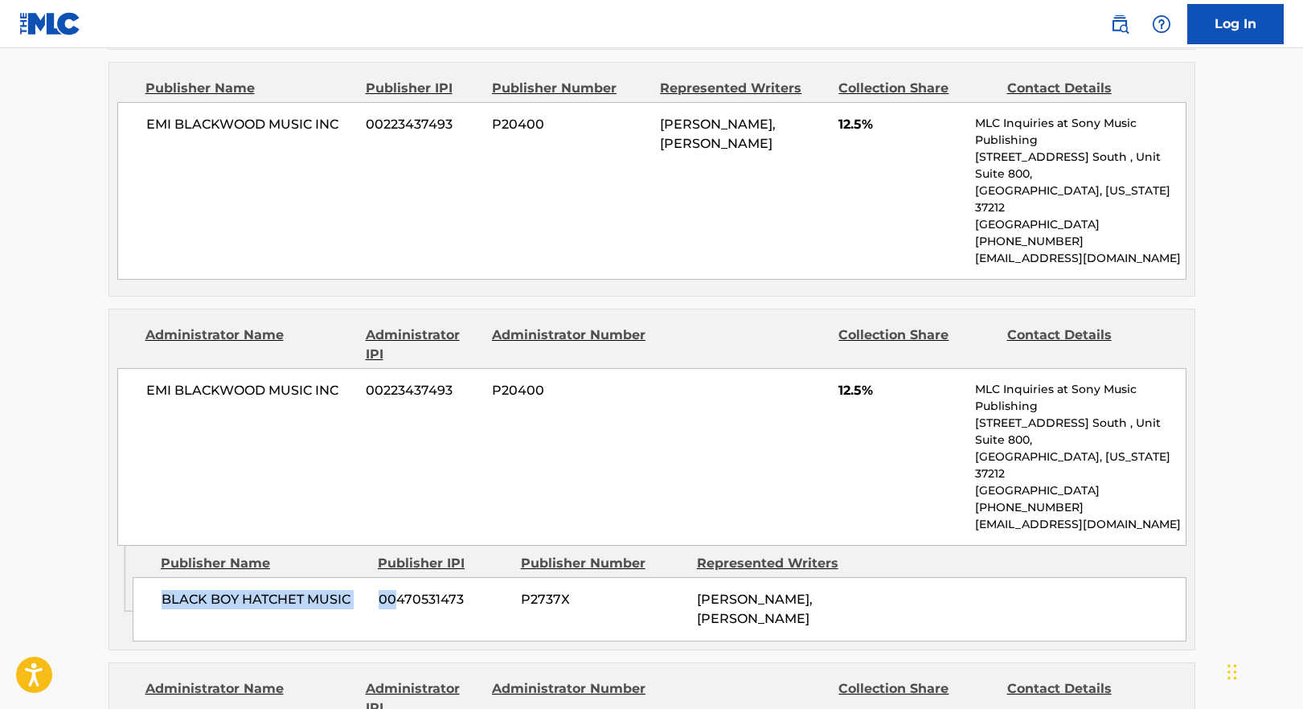
drag, startPoint x: 159, startPoint y: 437, endPoint x: 397, endPoint y: 446, distance: 238.2
click at [397, 577] on div "BLACK BOY HATCHET MUSIC 00470531473 P2737X [PERSON_NAME], [PERSON_NAME]" at bounding box center [660, 609] width 1054 height 64
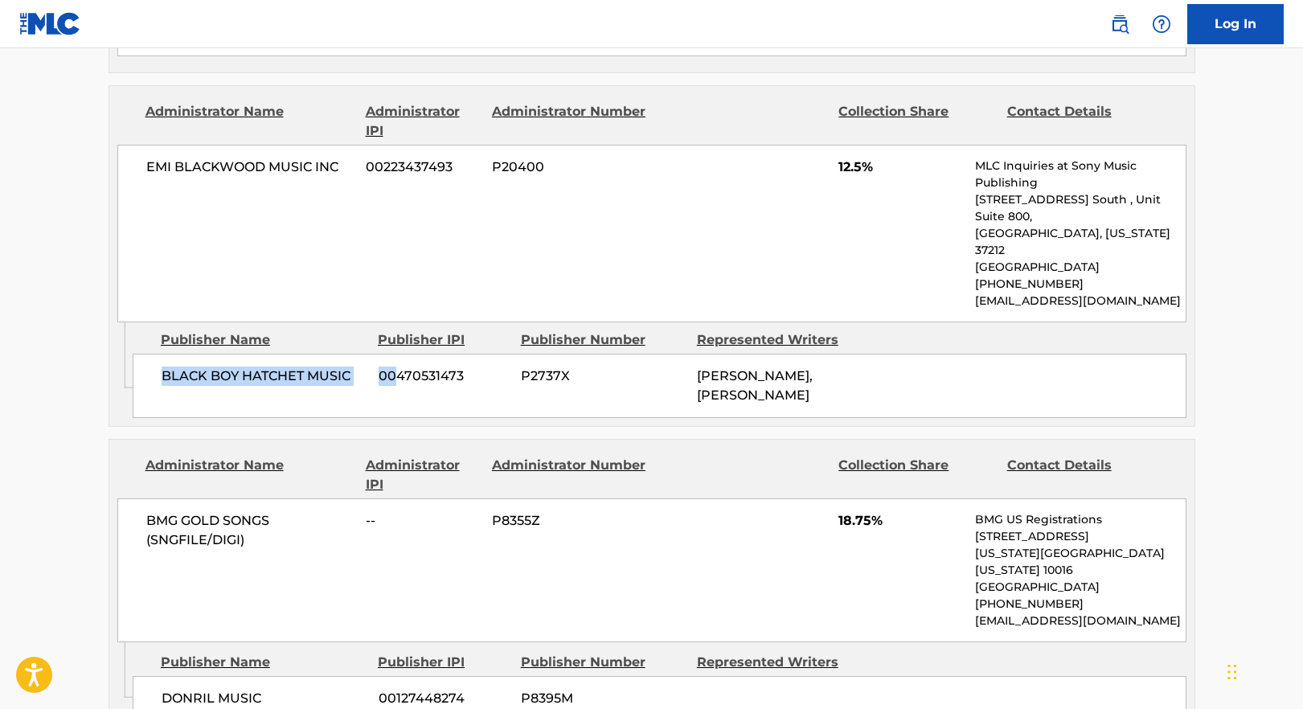
scroll to position [2110, 0]
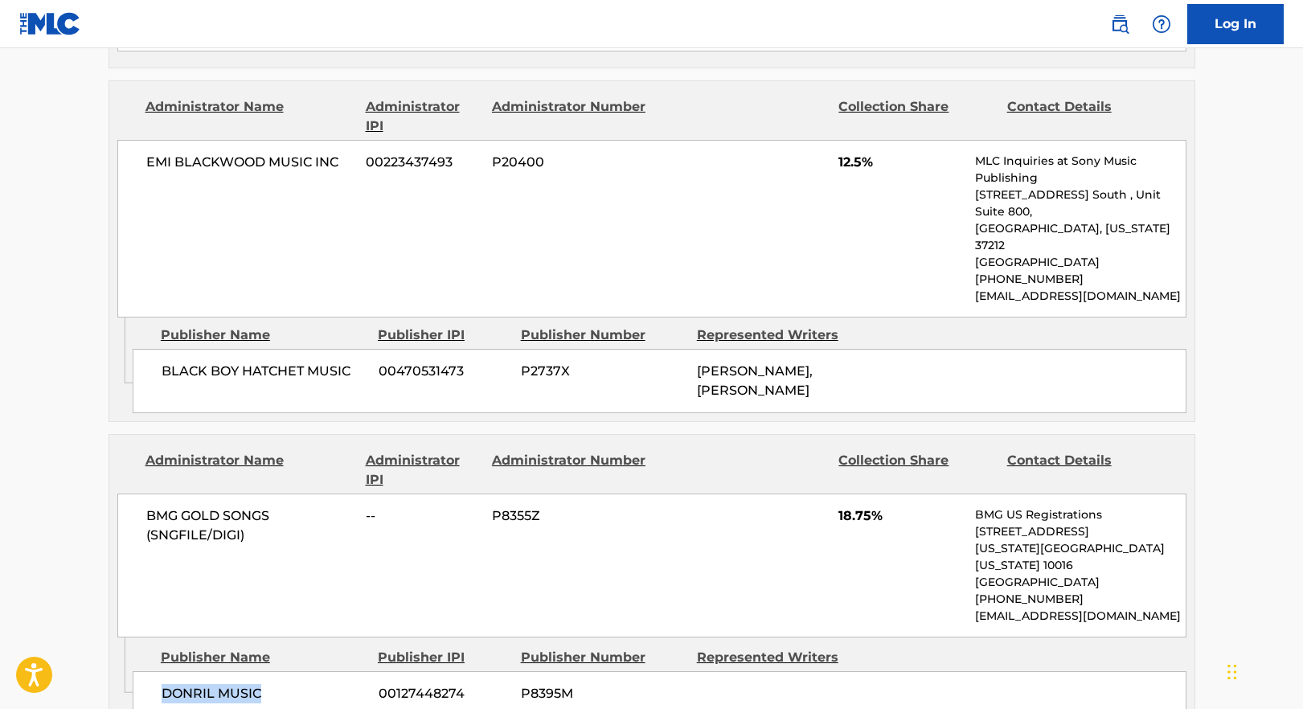
drag, startPoint x: 160, startPoint y: 537, endPoint x: 341, endPoint y: 540, distance: 180.9
click at [341, 671] on div "DONRIL MUSIC 00127448274 P8395M" at bounding box center [660, 693] width 1054 height 45
click at [341, 684] on span "DONRIL MUSIC" at bounding box center [264, 693] width 205 height 19
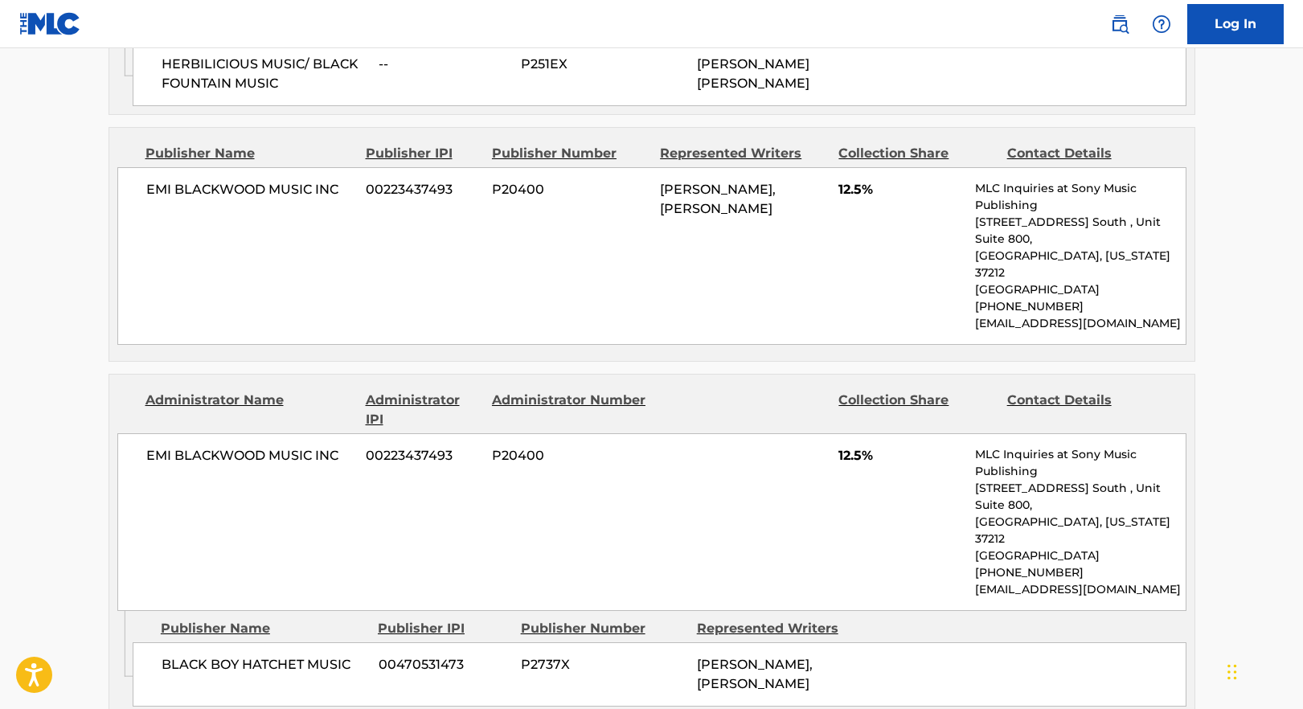
scroll to position [1815, 0]
drag, startPoint x: 825, startPoint y: 334, endPoint x: 854, endPoint y: 330, distance: 29.2
click at [851, 435] on div "EMI [PERSON_NAME] MUSIC INC 00223437493 P20400 12.5% MLC Inquiries at Sony Musi…" at bounding box center [651, 524] width 1069 height 178
click at [854, 448] on span "12.5%" at bounding box center [901, 457] width 125 height 19
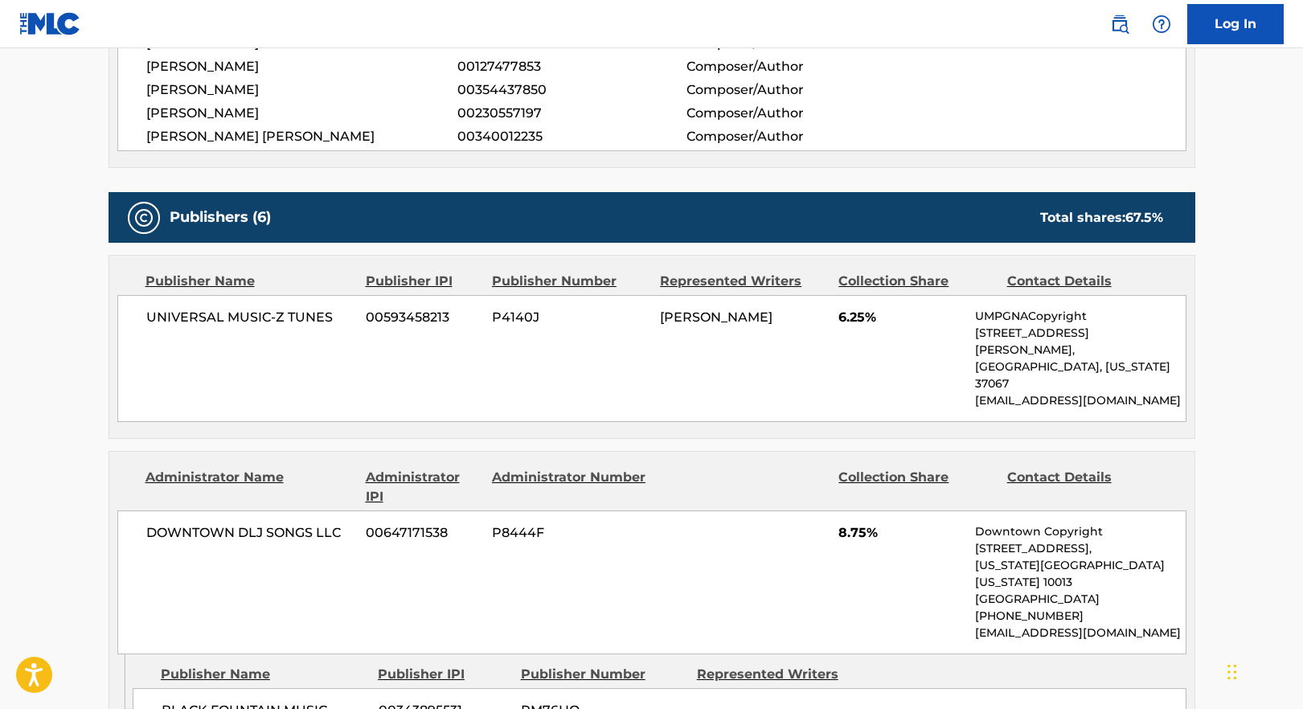
scroll to position [874, 0]
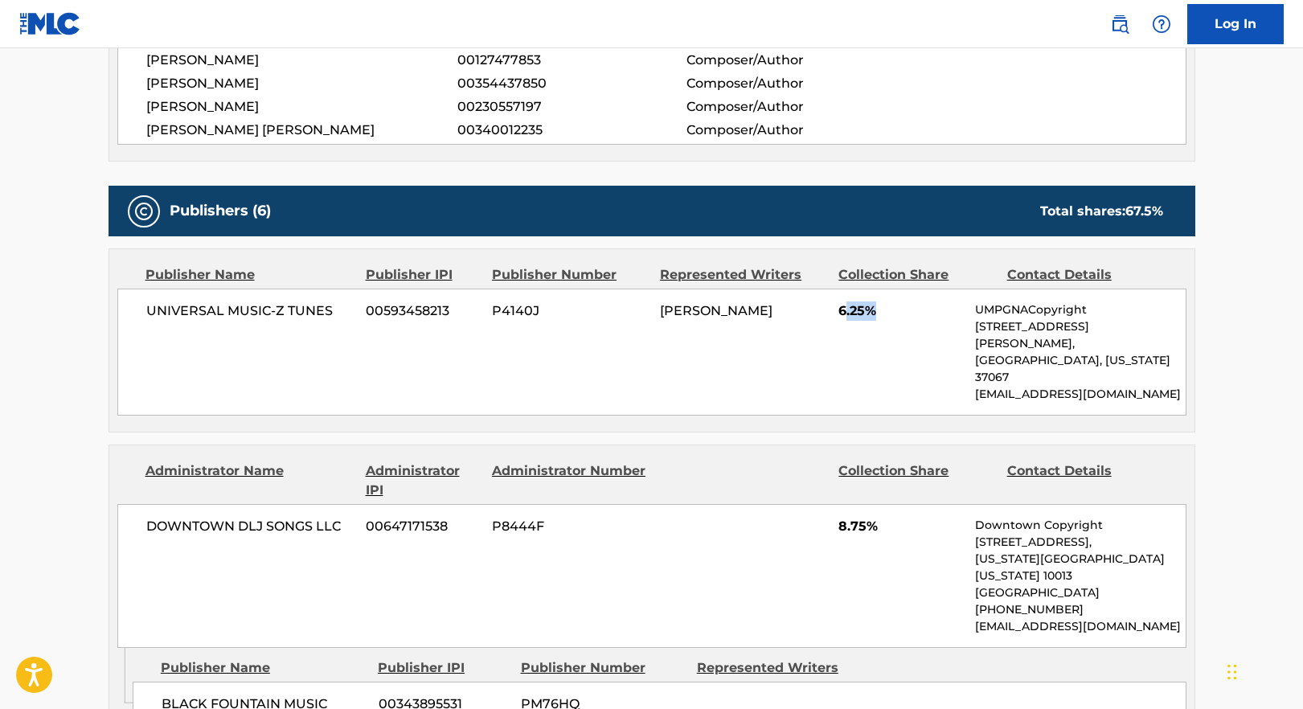
drag, startPoint x: 848, startPoint y: 291, endPoint x: 911, endPoint y: 289, distance: 62.7
click at [911, 302] on span "6.25%" at bounding box center [901, 311] width 125 height 19
click at [910, 302] on span "6.25%" at bounding box center [901, 311] width 125 height 19
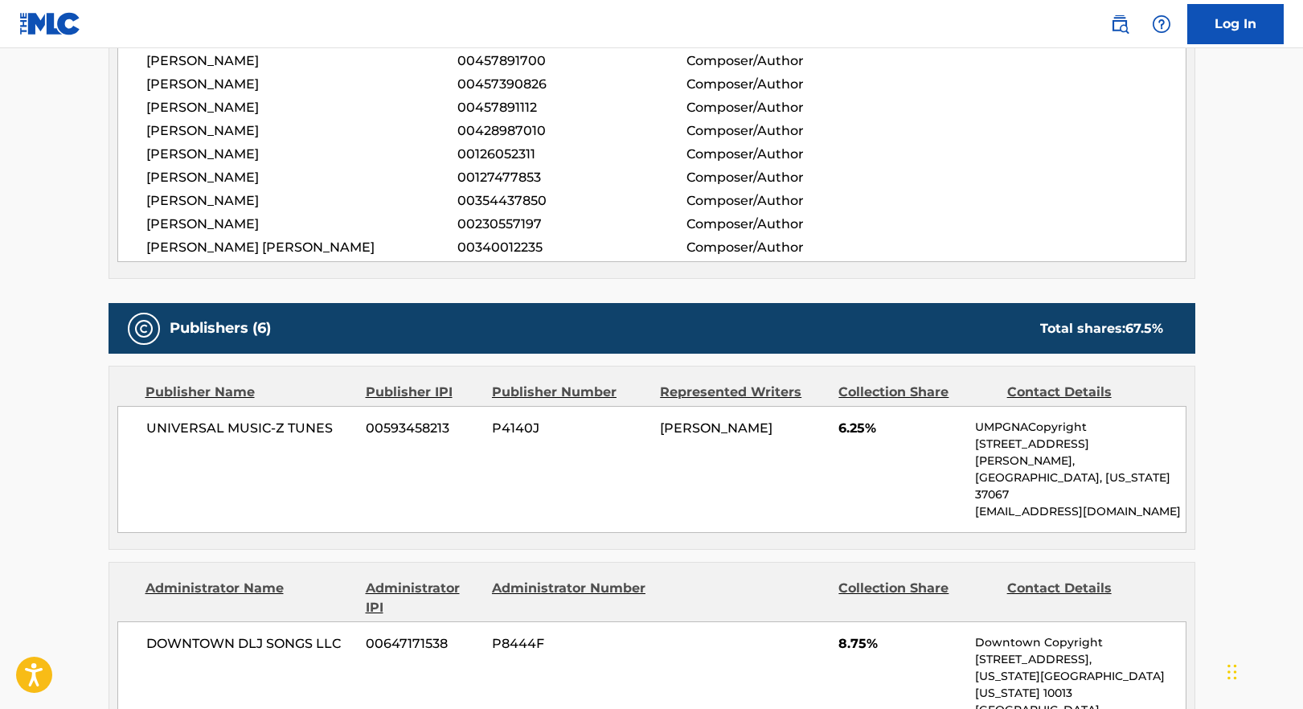
scroll to position [755, 0]
